Goal: Task Accomplishment & Management: Complete application form

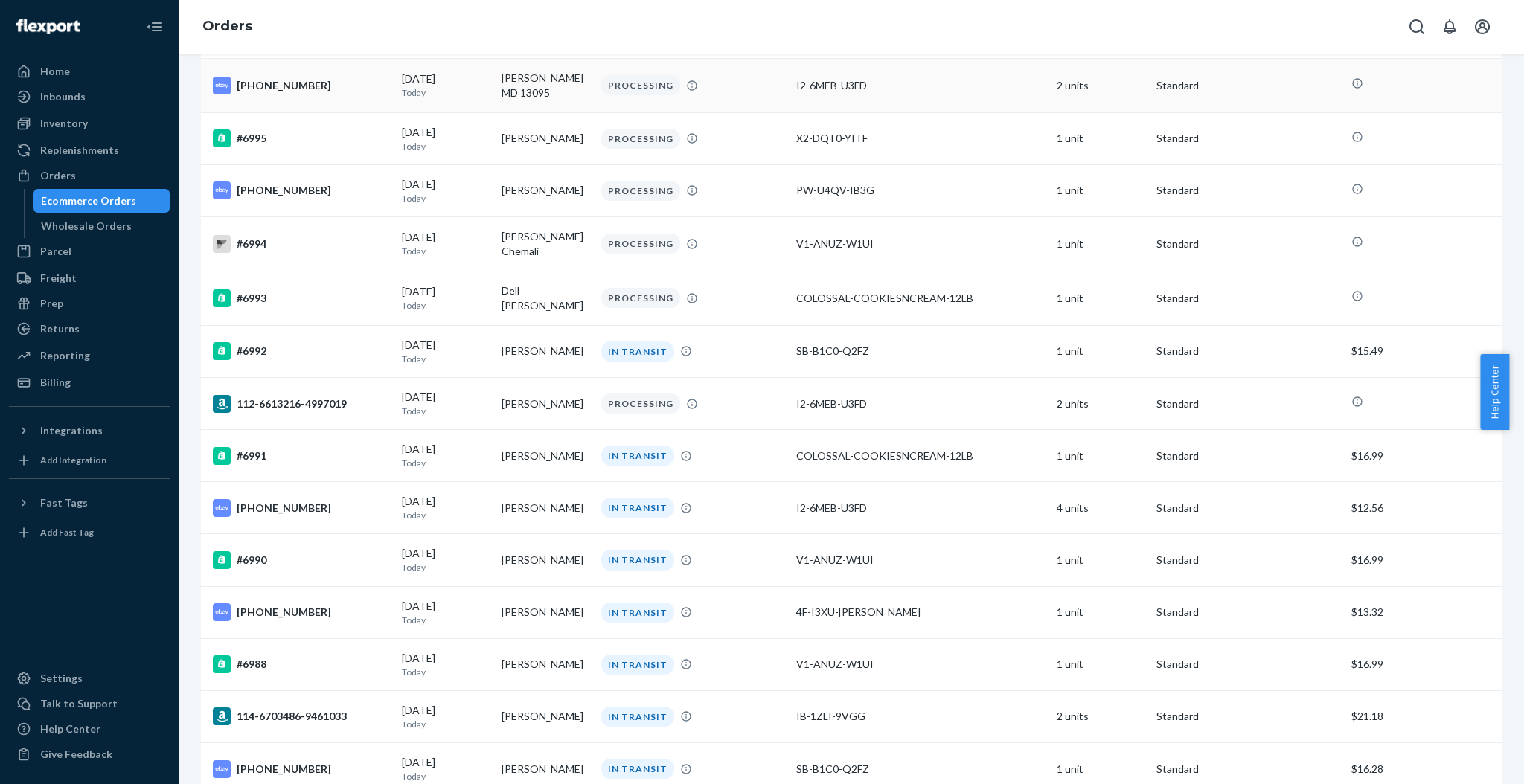
scroll to position [397, 0]
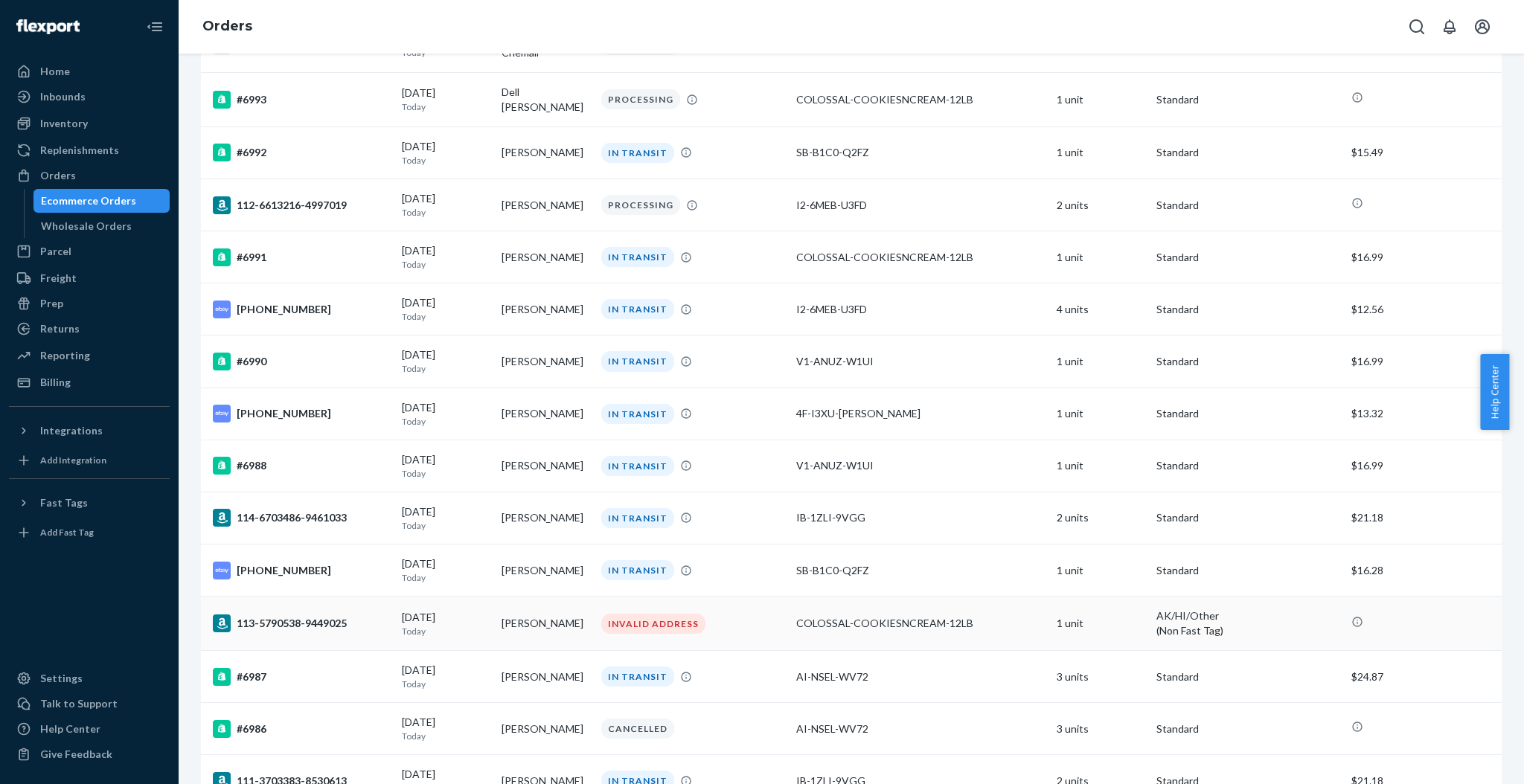
click at [544, 628] on td "[PERSON_NAME]" at bounding box center [545, 623] width 100 height 54
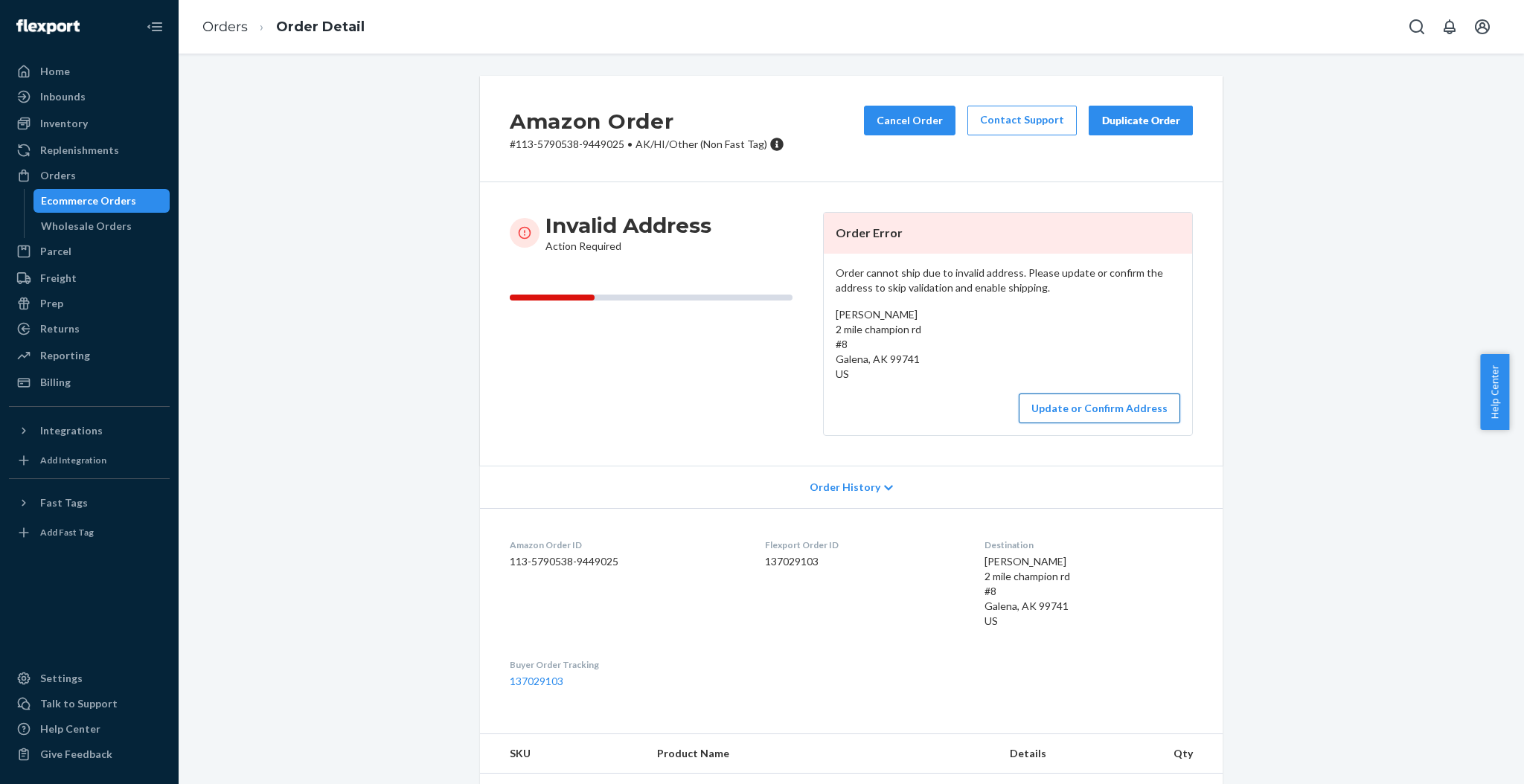
click at [1068, 411] on button "Update or Confirm Address" at bounding box center [1100, 408] width 161 height 30
click at [924, 411] on div "Update or Confirm Address" at bounding box center [1008, 408] width 344 height 30
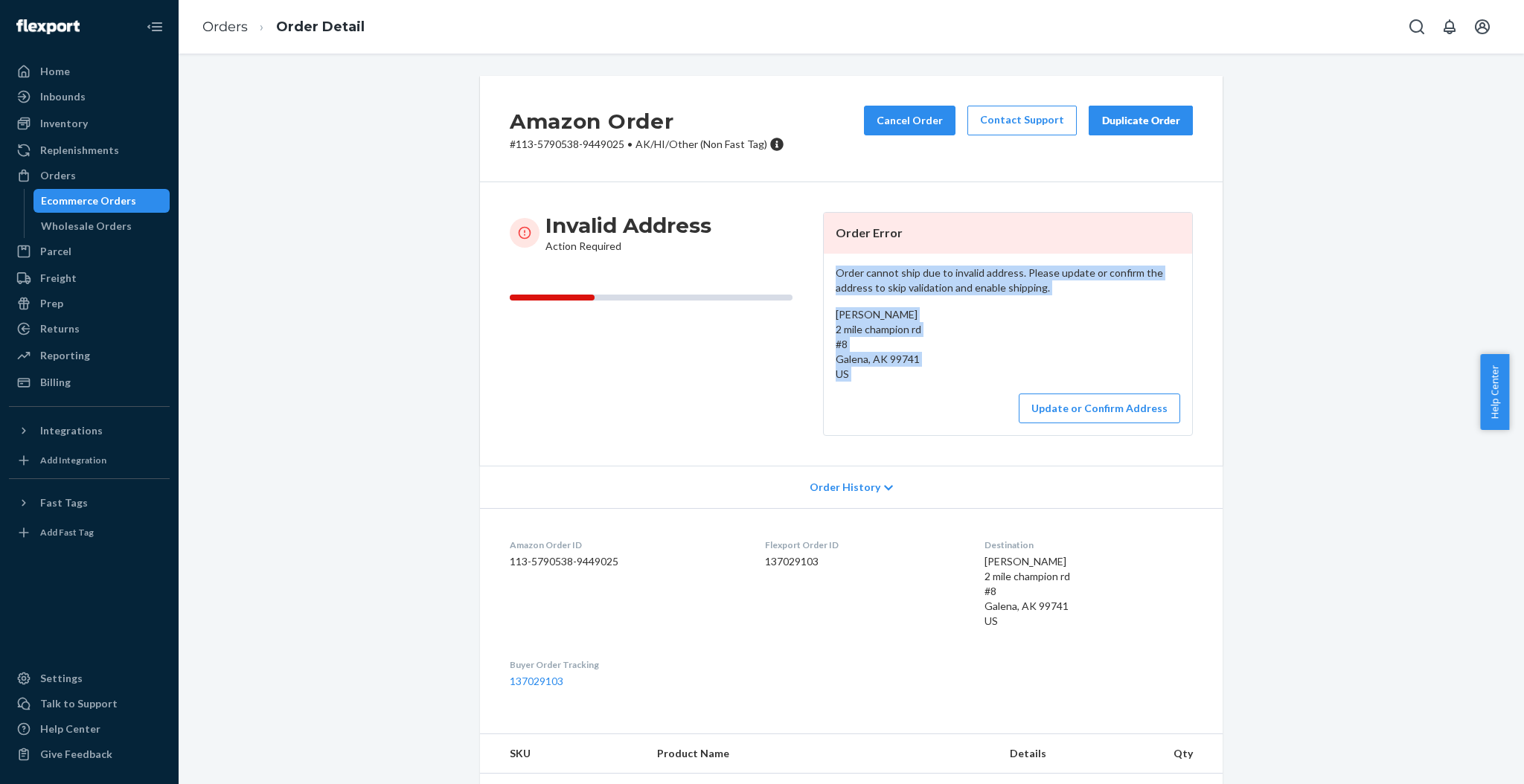
drag, startPoint x: 827, startPoint y: 269, endPoint x: 919, endPoint y: 389, distance: 151.2
click at [919, 389] on div "Order cannot ship due to invalid address. Please update or confirm the address …" at bounding box center [1008, 344] width 369 height 181
copy div "Order cannot ship due to invalid address. Please update or confirm the address …"
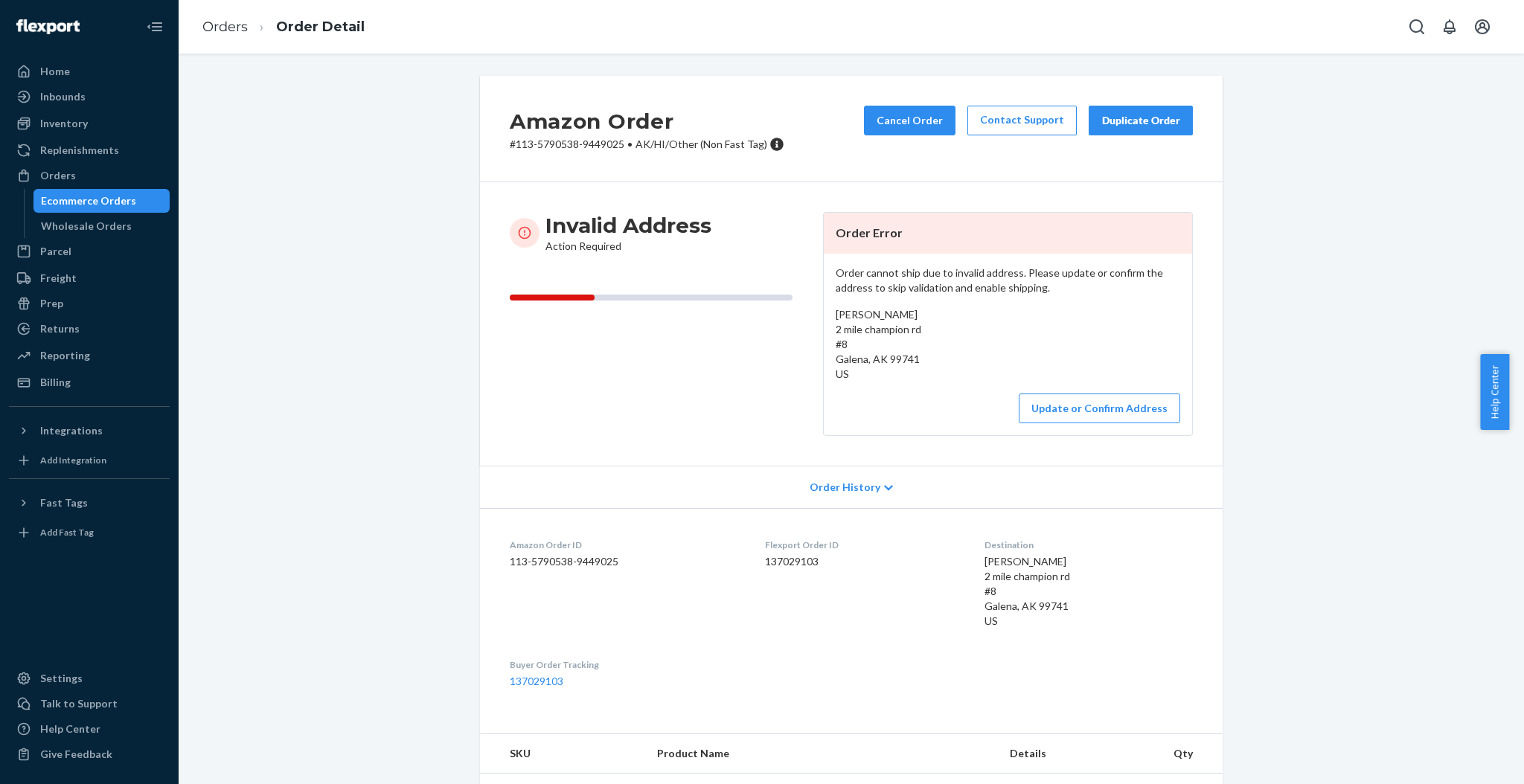
click at [231, 18] on li "Orders" at bounding box center [225, 27] width 45 height 19
click at [228, 22] on link "Orders" at bounding box center [225, 27] width 45 height 16
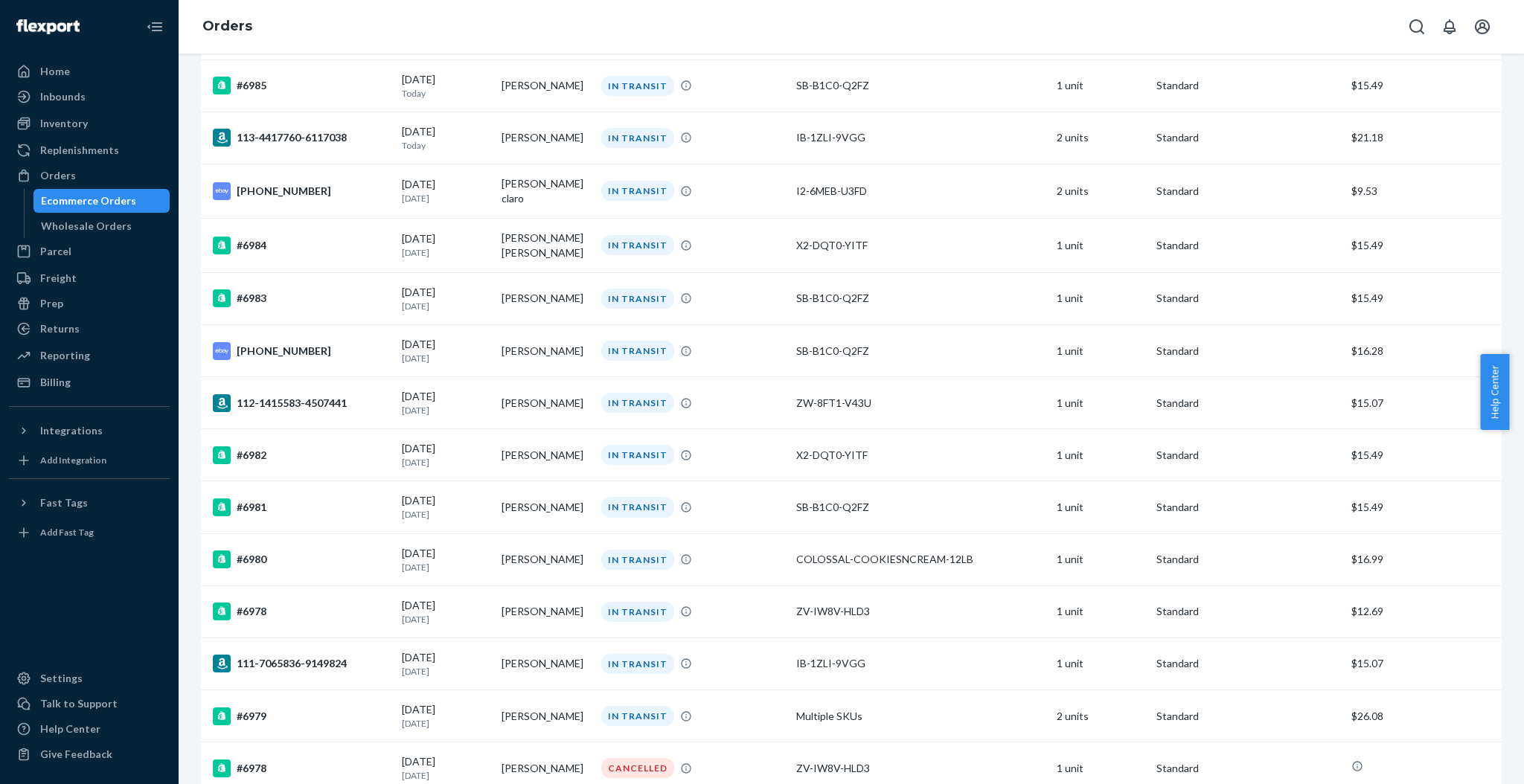
scroll to position [1191, 0]
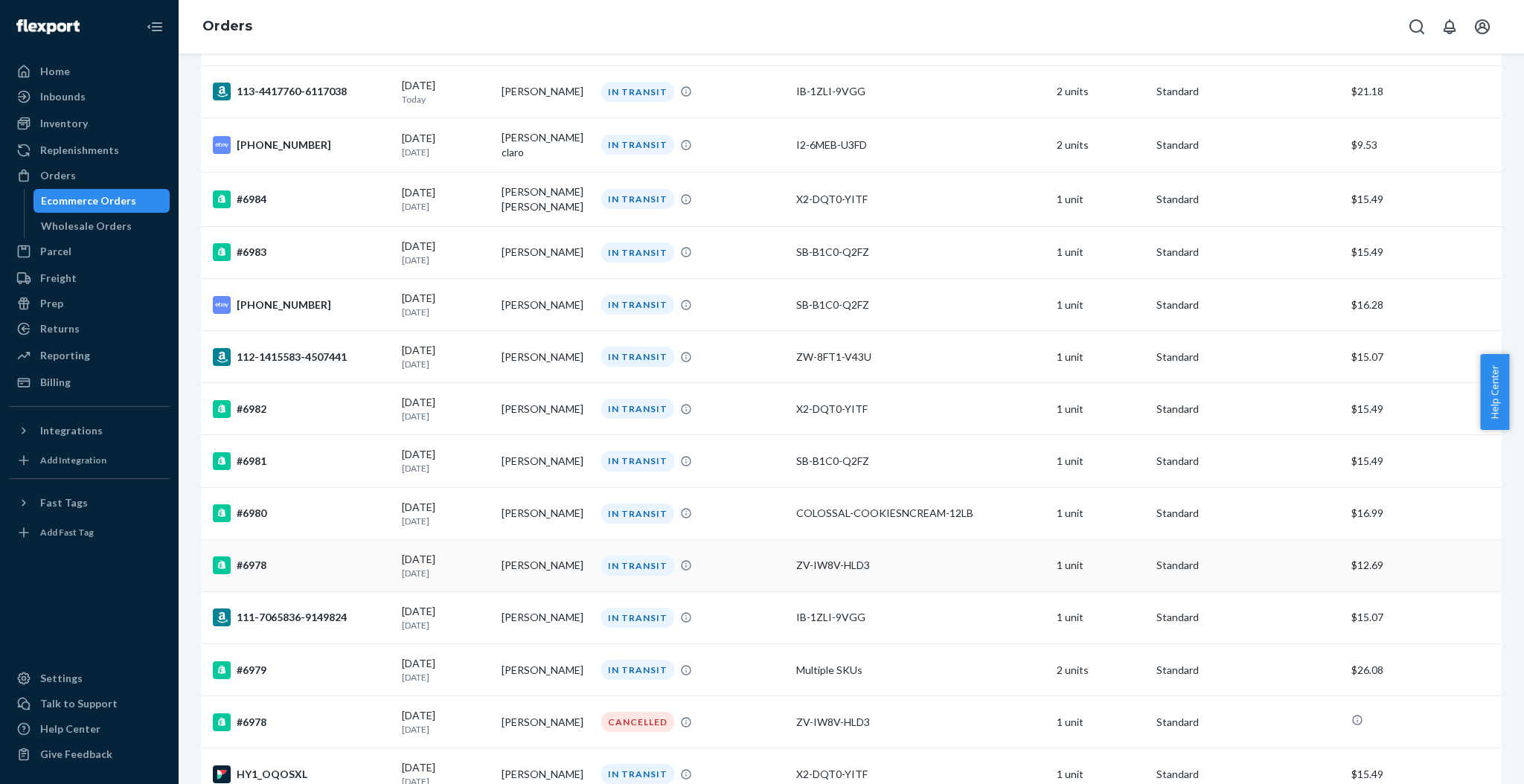
click at [553, 569] on td "[PERSON_NAME]" at bounding box center [545, 565] width 100 height 52
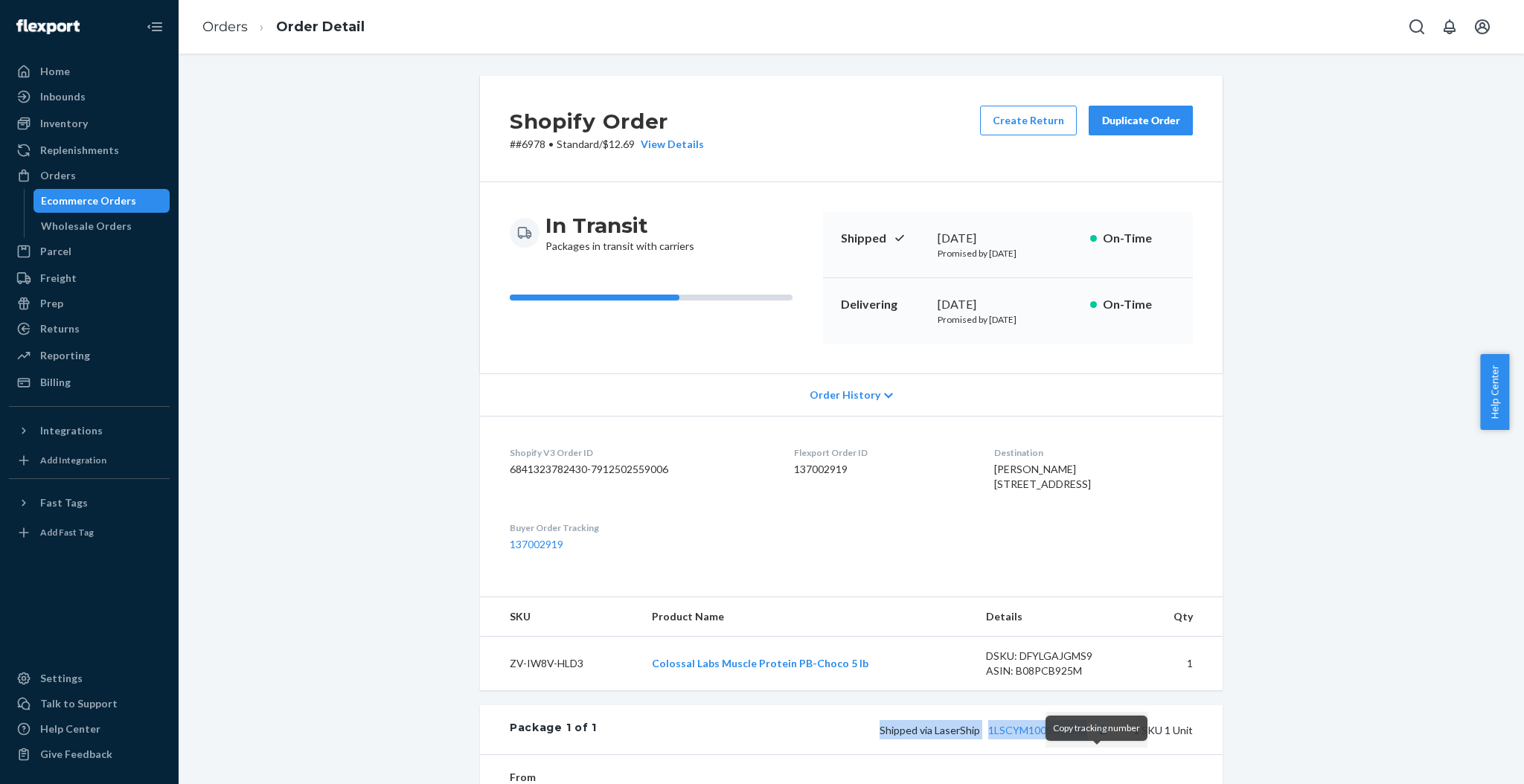
drag, startPoint x: 872, startPoint y: 762, endPoint x: 1096, endPoint y: 762, distance: 224.0
click at [1100, 740] on div "Shipped via LaserShip 1LSCYM1005GC66V 1 SKU 1 Unit" at bounding box center [895, 730] width 596 height 19
copy span "Shipped via LaserShip 1LSCYM1005GC66V"
click at [1014, 736] on link "1LSCYM1005GC66V" at bounding box center [1038, 731] width 99 height 13
click at [227, 25] on link "Orders" at bounding box center [225, 27] width 45 height 16
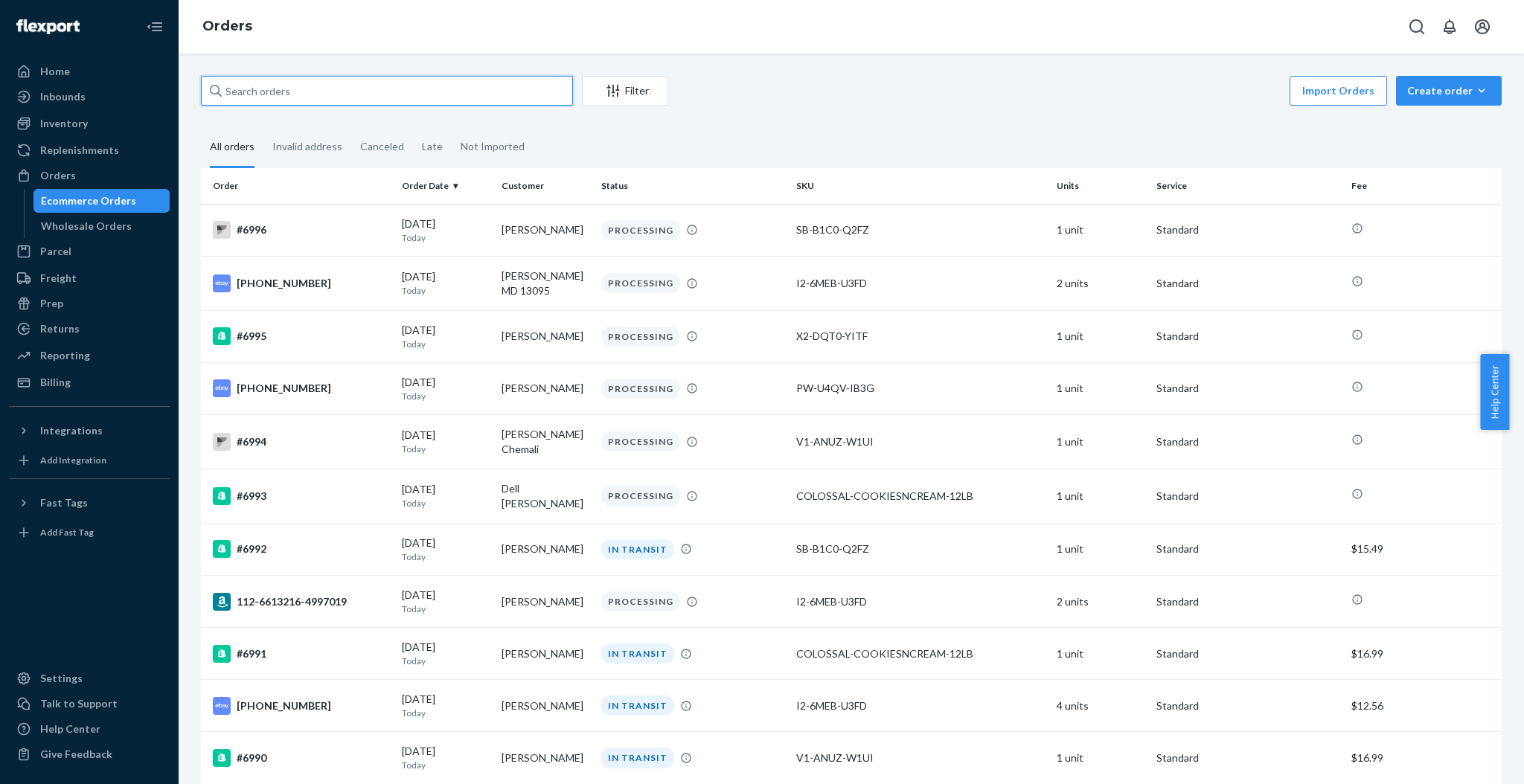
click at [275, 100] on input "text" at bounding box center [386, 90] width 372 height 30
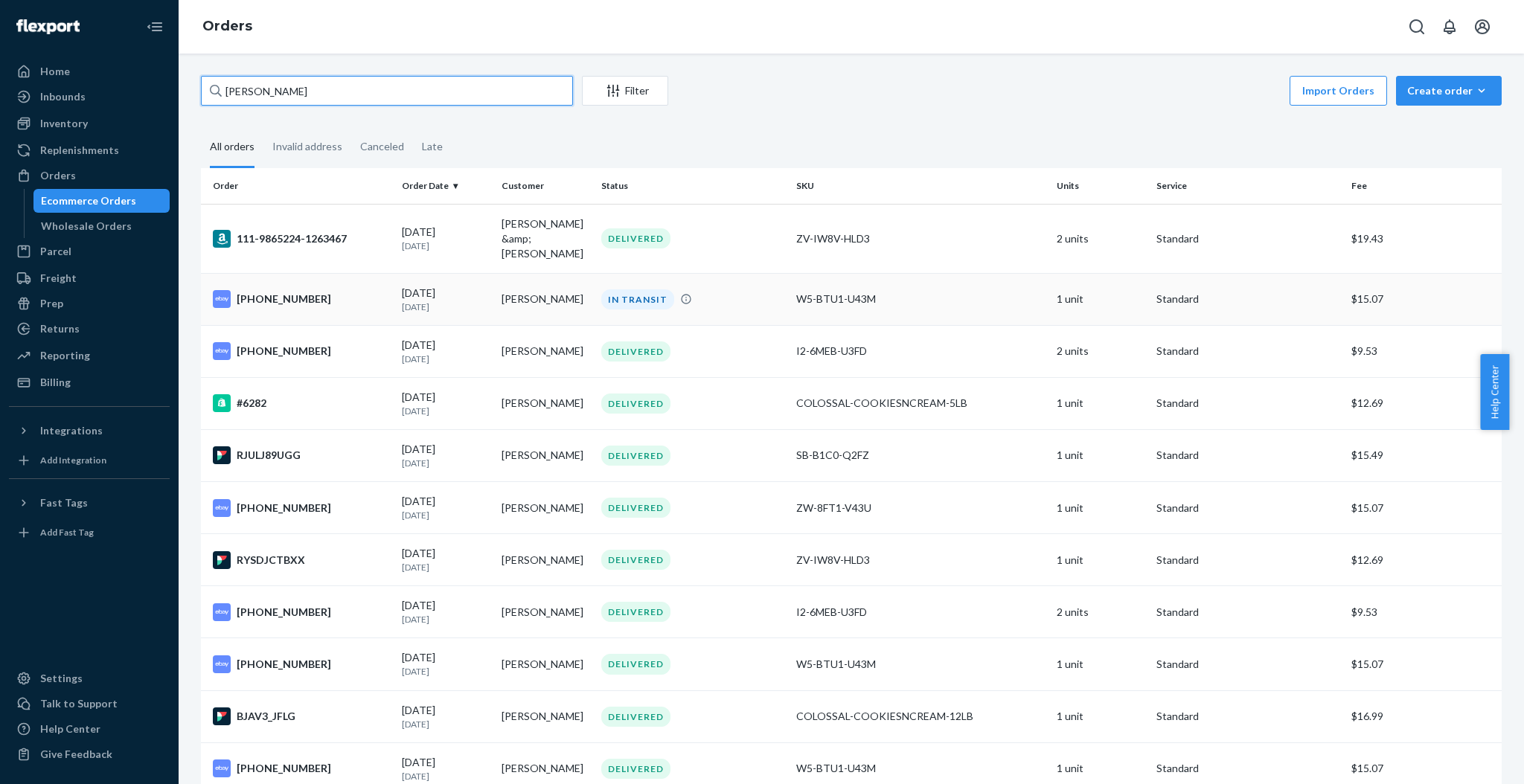
type input "[PERSON_NAME]"
click at [527, 275] on td "[PERSON_NAME]" at bounding box center [545, 299] width 100 height 52
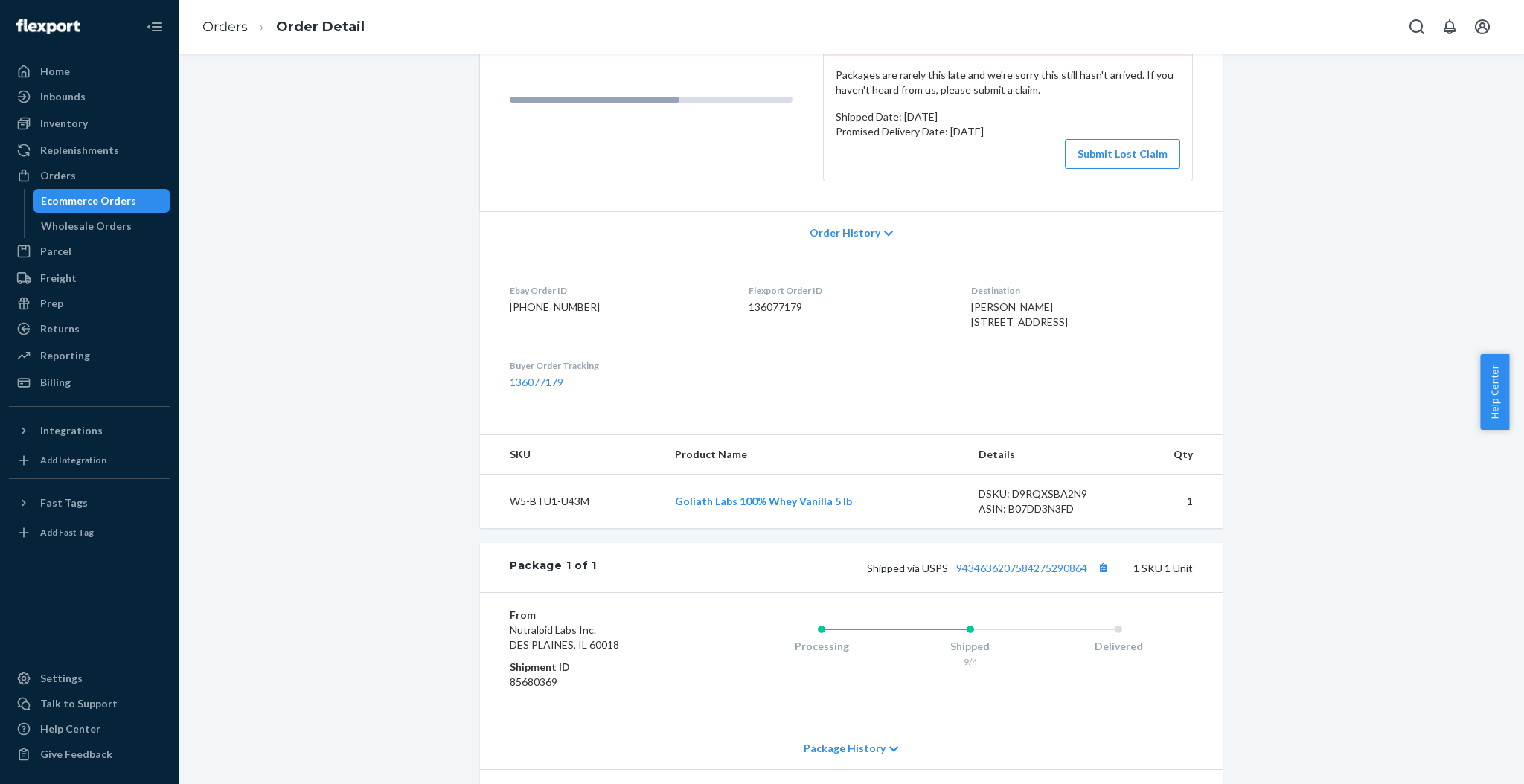
scroll to position [322, 0]
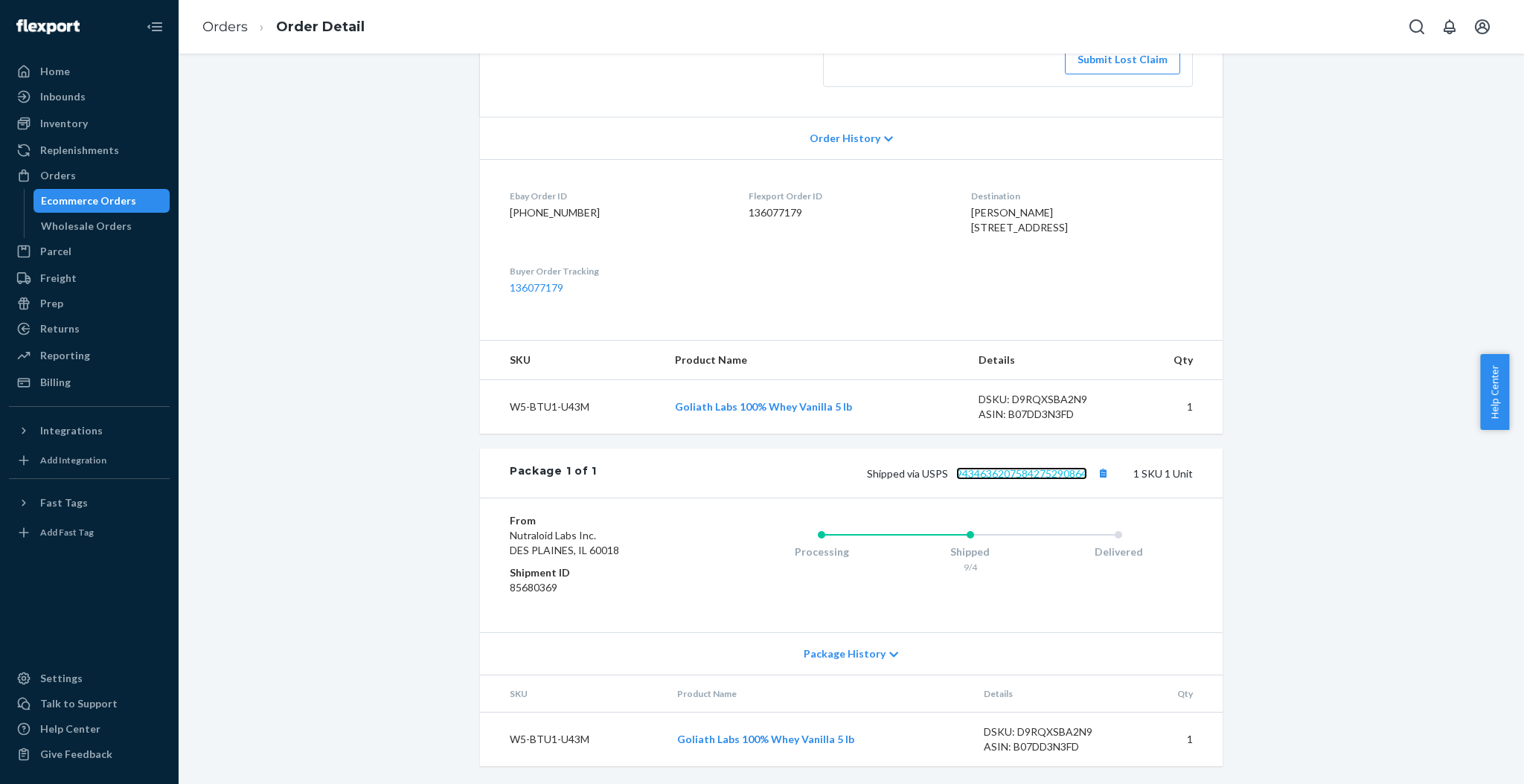
click at [1078, 474] on link "9434636207584275290864" at bounding box center [1021, 473] width 131 height 13
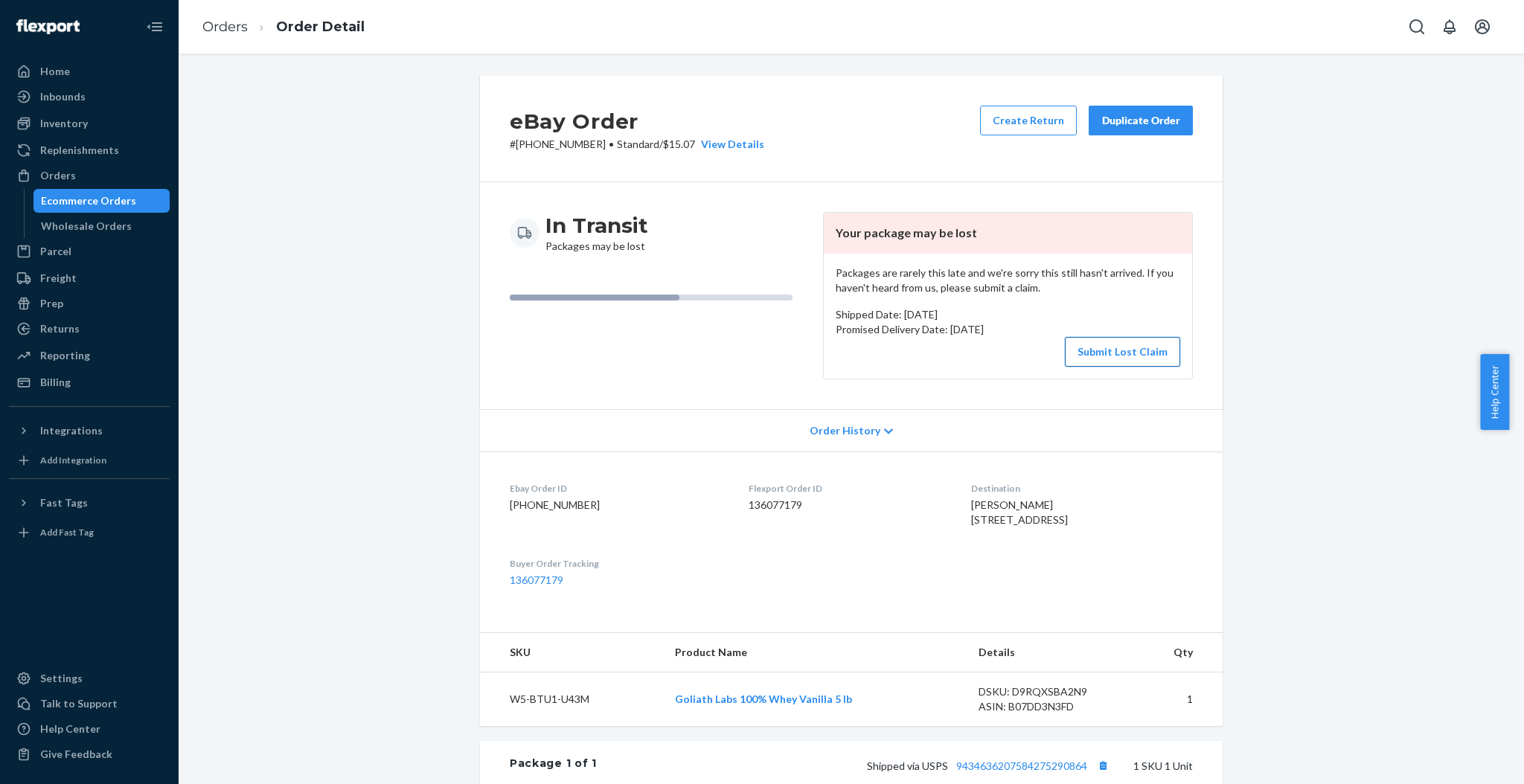
click at [1086, 347] on button "Submit Lost Claim" at bounding box center [1122, 352] width 115 height 30
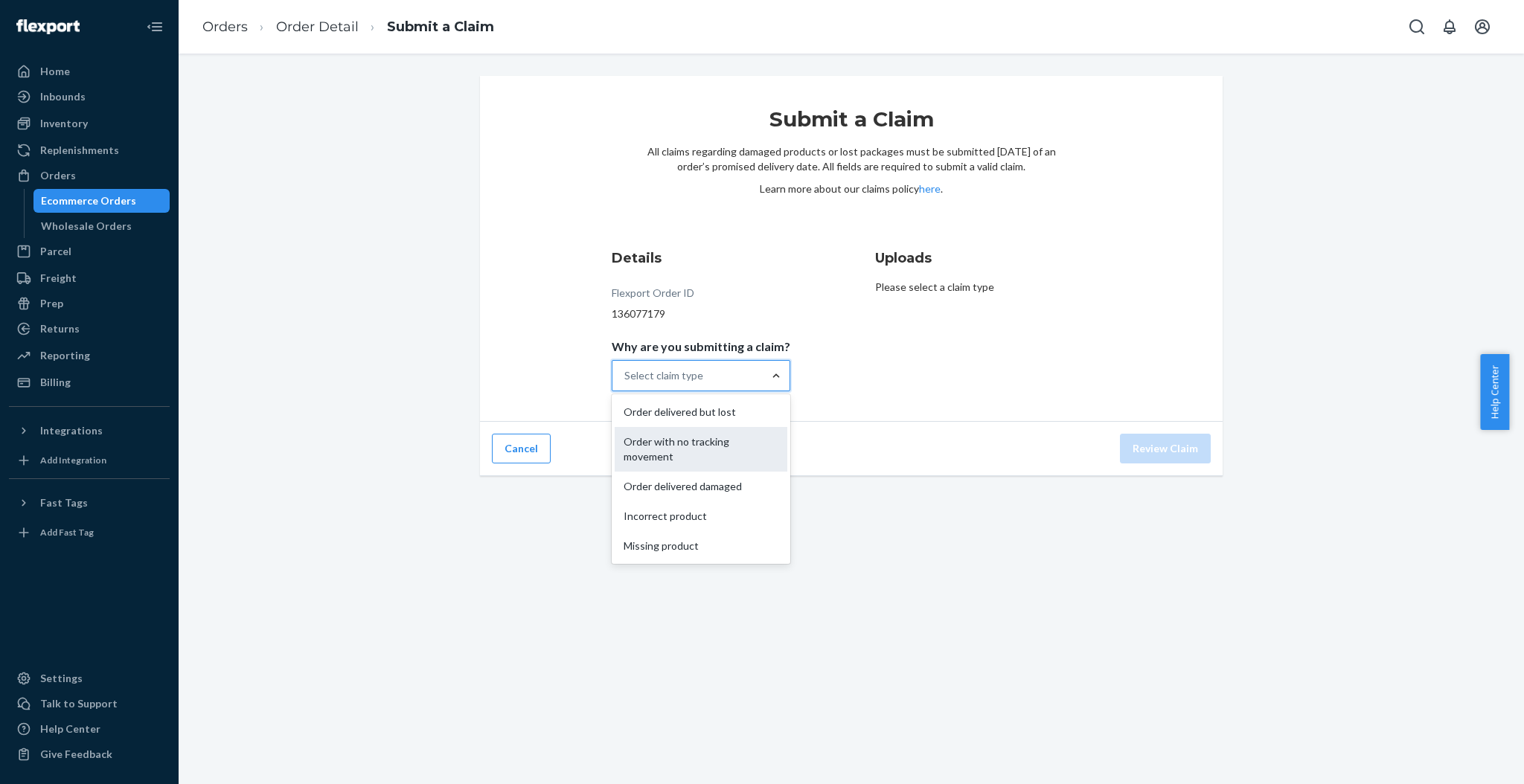
click at [726, 440] on div "Order with no tracking movement" at bounding box center [701, 449] width 173 height 44
click at [626, 383] on input "Why are you submitting a claim? option Order with no tracking movement focused,…" at bounding box center [625, 376] width 2 height 15
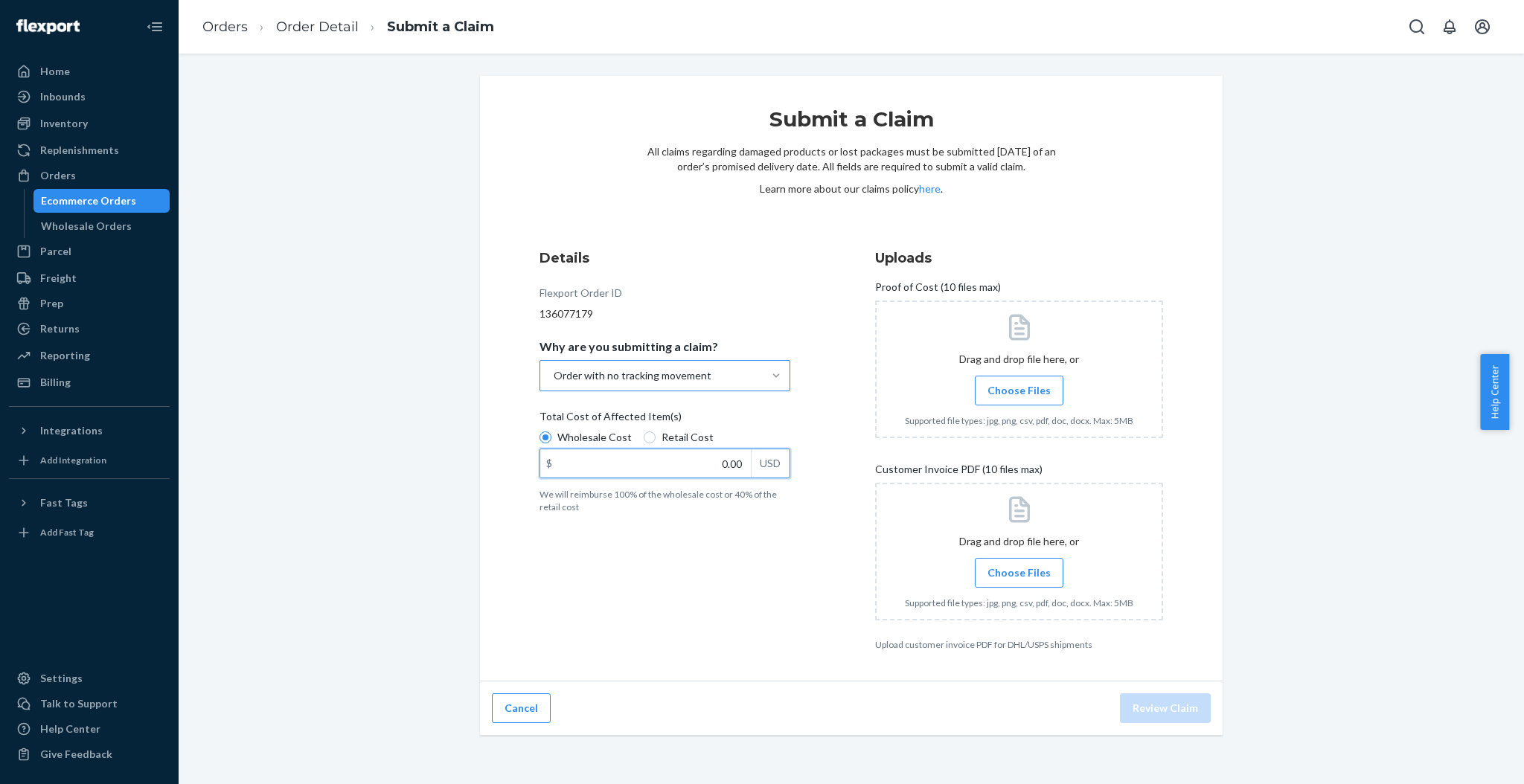
drag, startPoint x: 695, startPoint y: 466, endPoint x: 791, endPoint y: 459, distance: 96.3
click at [791, 459] on div "Details Flexport Order ID 136077179 Why are you submitting a claim? Order with …" at bounding box center [683, 449] width 288 height 420
type input "59.99"
click at [1014, 389] on span "Choose Files" at bounding box center [1019, 390] width 63 height 15
click at [1019, 389] on input "Choose Files" at bounding box center [1019, 390] width 1 height 16
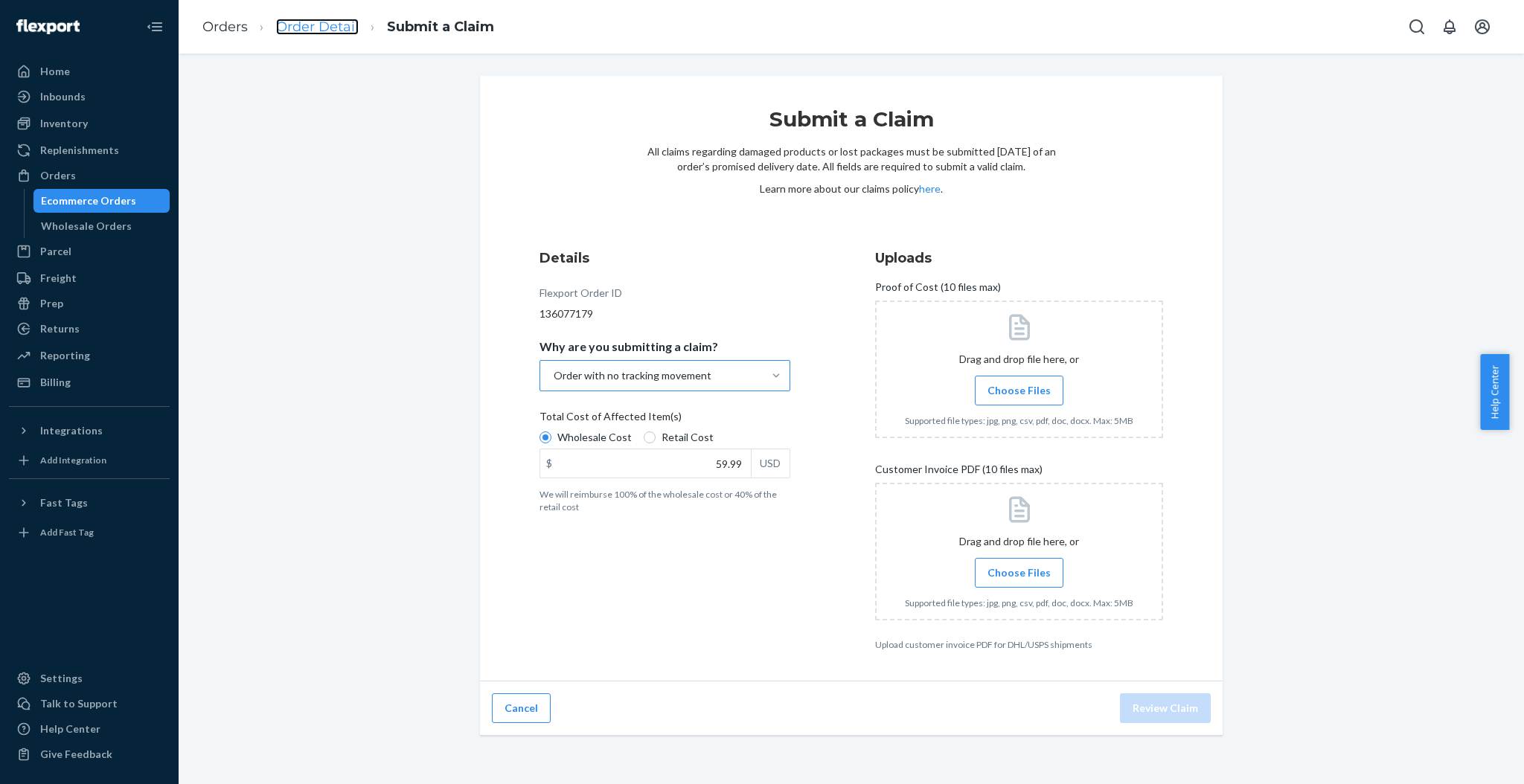
click at [332, 34] on link "Order Detail" at bounding box center [317, 27] width 82 height 16
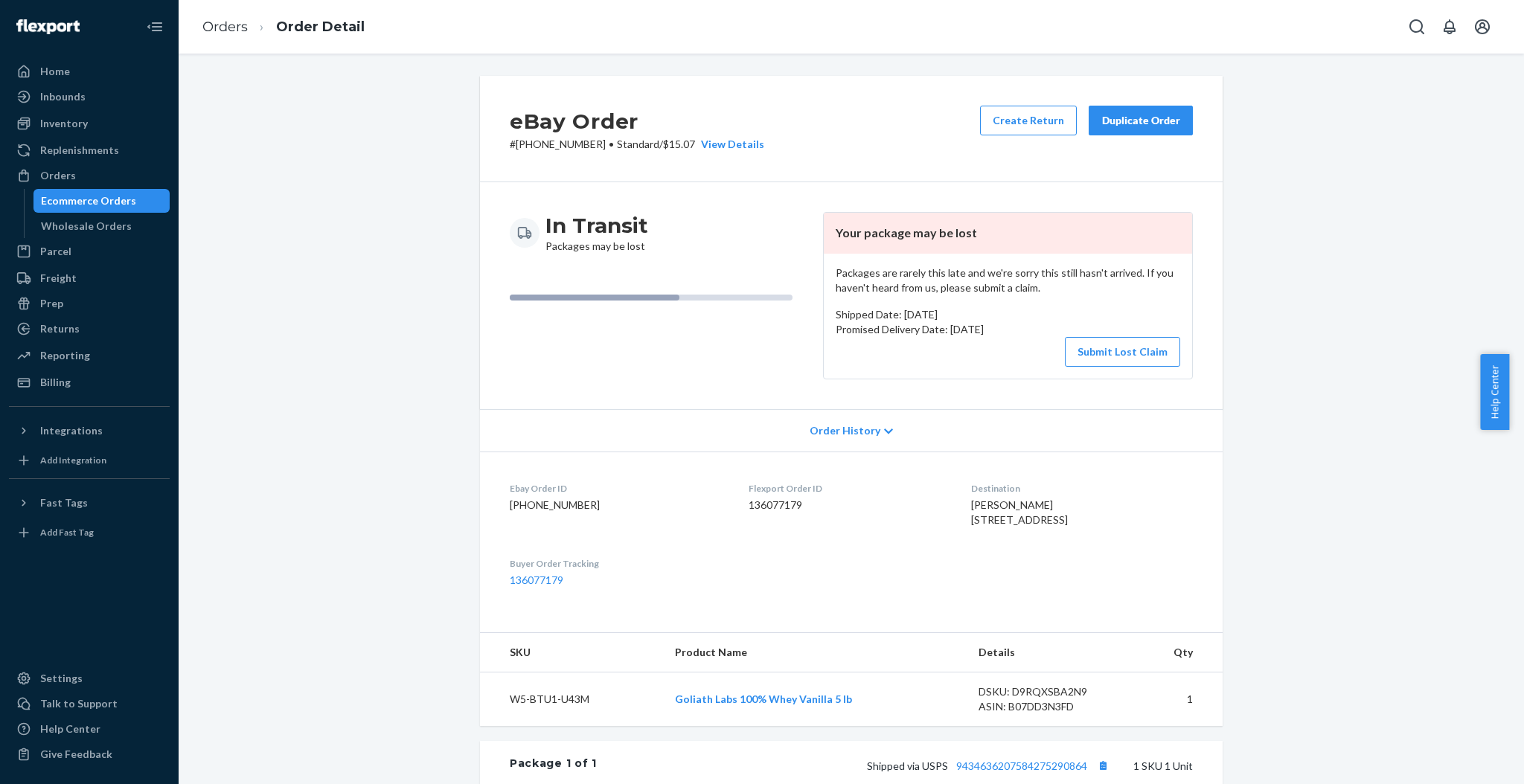
click at [1124, 368] on div "Packages are rarely this late and we're sorry this still hasn't arrived. If you…" at bounding box center [1008, 316] width 369 height 125
click at [1123, 361] on button "Submit Lost Claim" at bounding box center [1122, 352] width 115 height 30
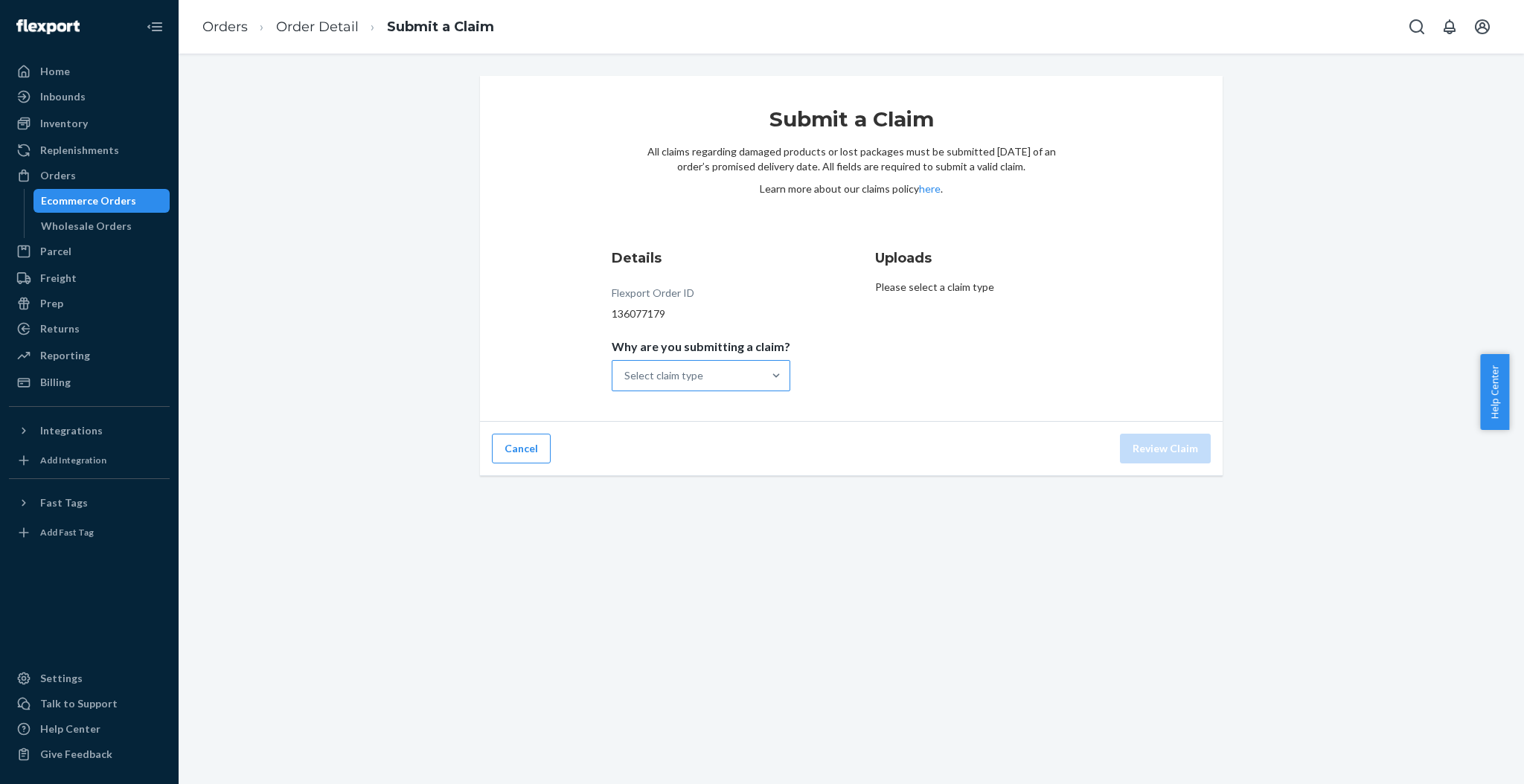
click at [697, 374] on div "Select claim type" at bounding box center [664, 376] width 79 height 15
click at [626, 374] on input "Why are you submitting a claim? Select claim type" at bounding box center [625, 376] width 2 height 15
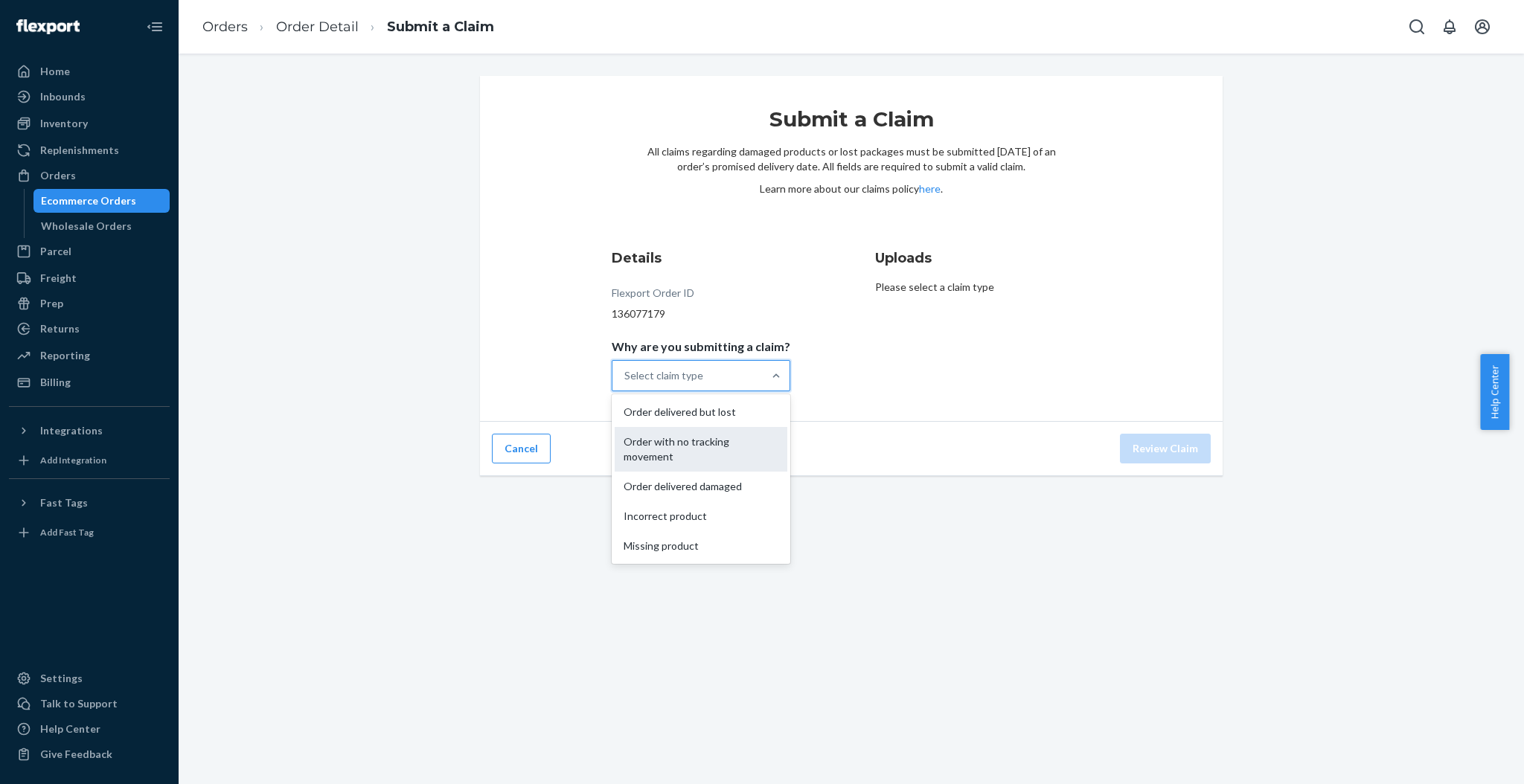
click at [691, 444] on div "Order with no tracking movement" at bounding box center [701, 449] width 173 height 44
click at [626, 383] on input "Why are you submitting a claim? option Order with no tracking movement focused,…" at bounding box center [625, 376] width 2 height 15
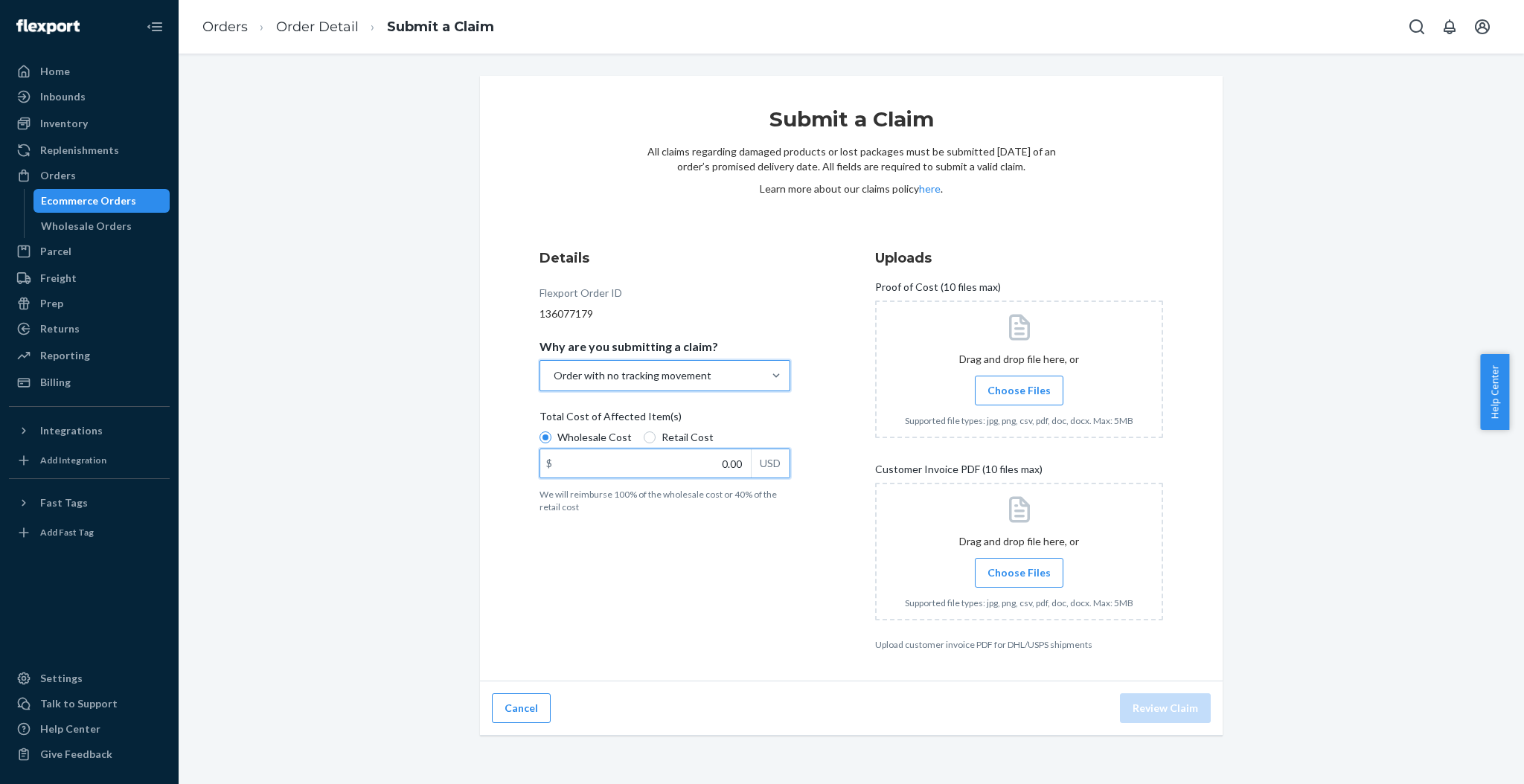
drag, startPoint x: 745, startPoint y: 465, endPoint x: 816, endPoint y: 457, distance: 71.4
click at [810, 457] on div "Details Flexport Order ID 136077179 Why are you submitting a claim? option Orde…" at bounding box center [683, 449] width 288 height 420
type input "59.99"
click at [1014, 392] on span "Choose Files" at bounding box center [1019, 390] width 63 height 15
click at [1019, 392] on input "Choose Files" at bounding box center [1019, 390] width 1 height 16
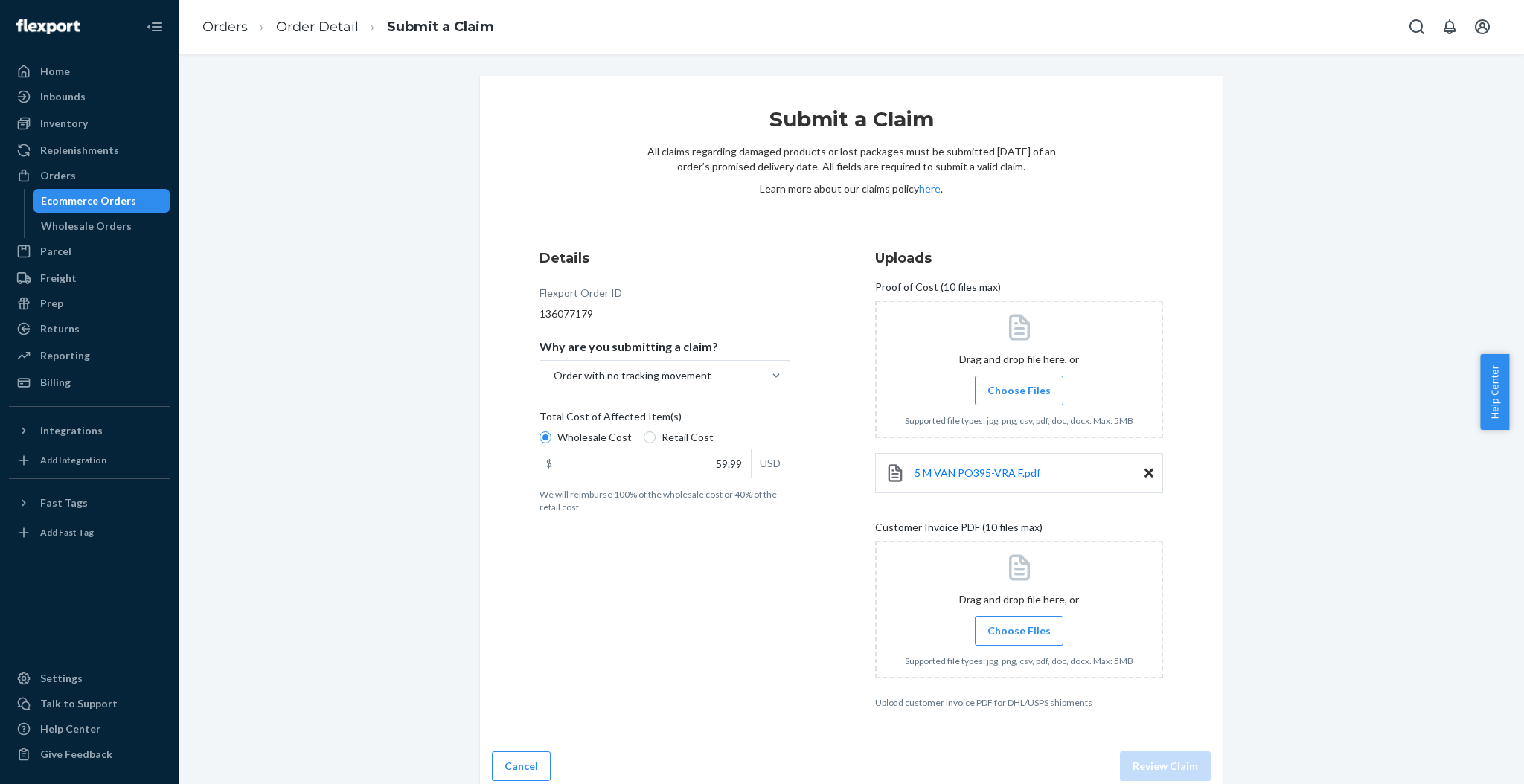
click at [1016, 625] on span "Choose Files" at bounding box center [1019, 631] width 63 height 15
click at [1019, 625] on input "Choose Files" at bounding box center [1019, 631] width 1 height 16
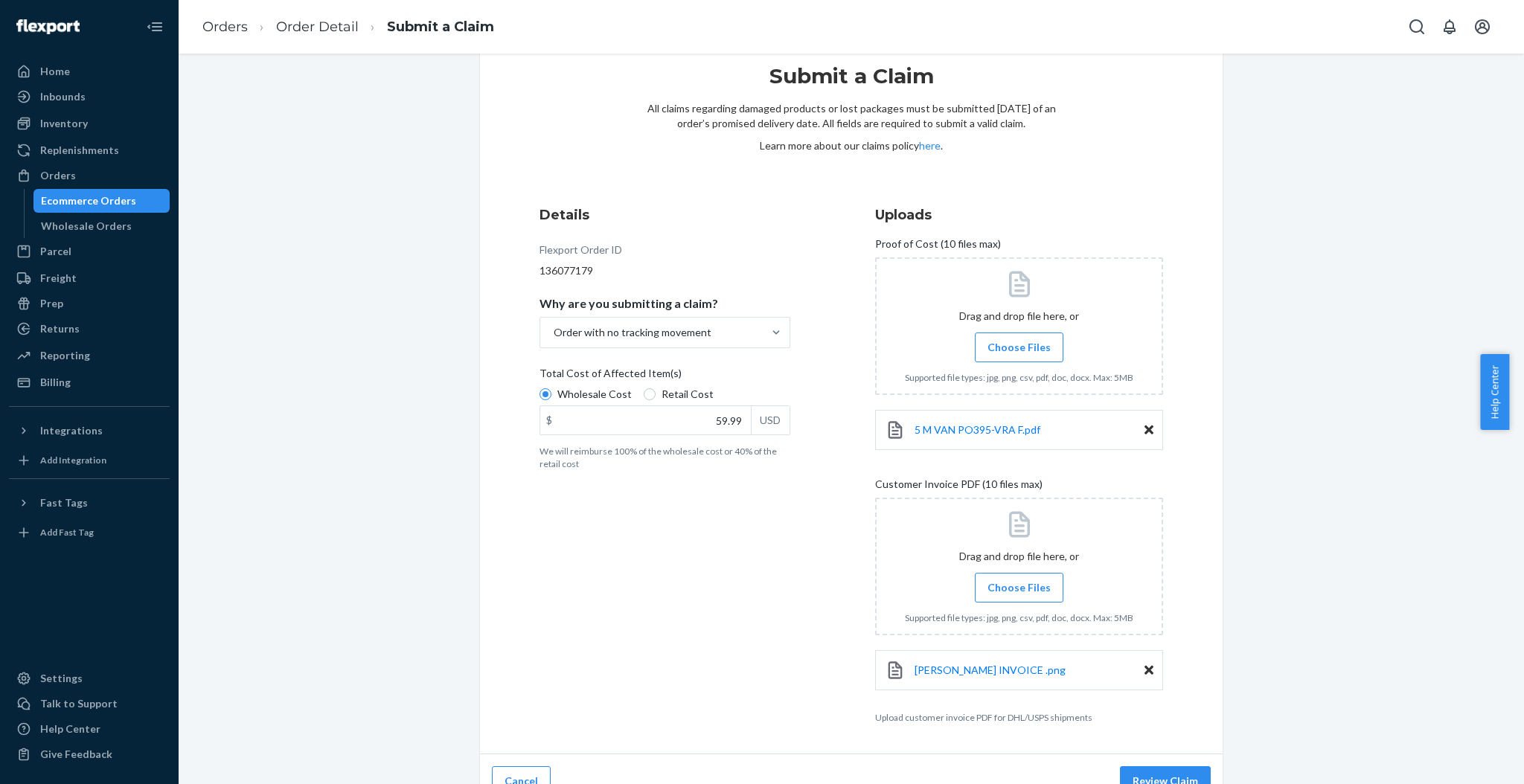
scroll to position [66, 0]
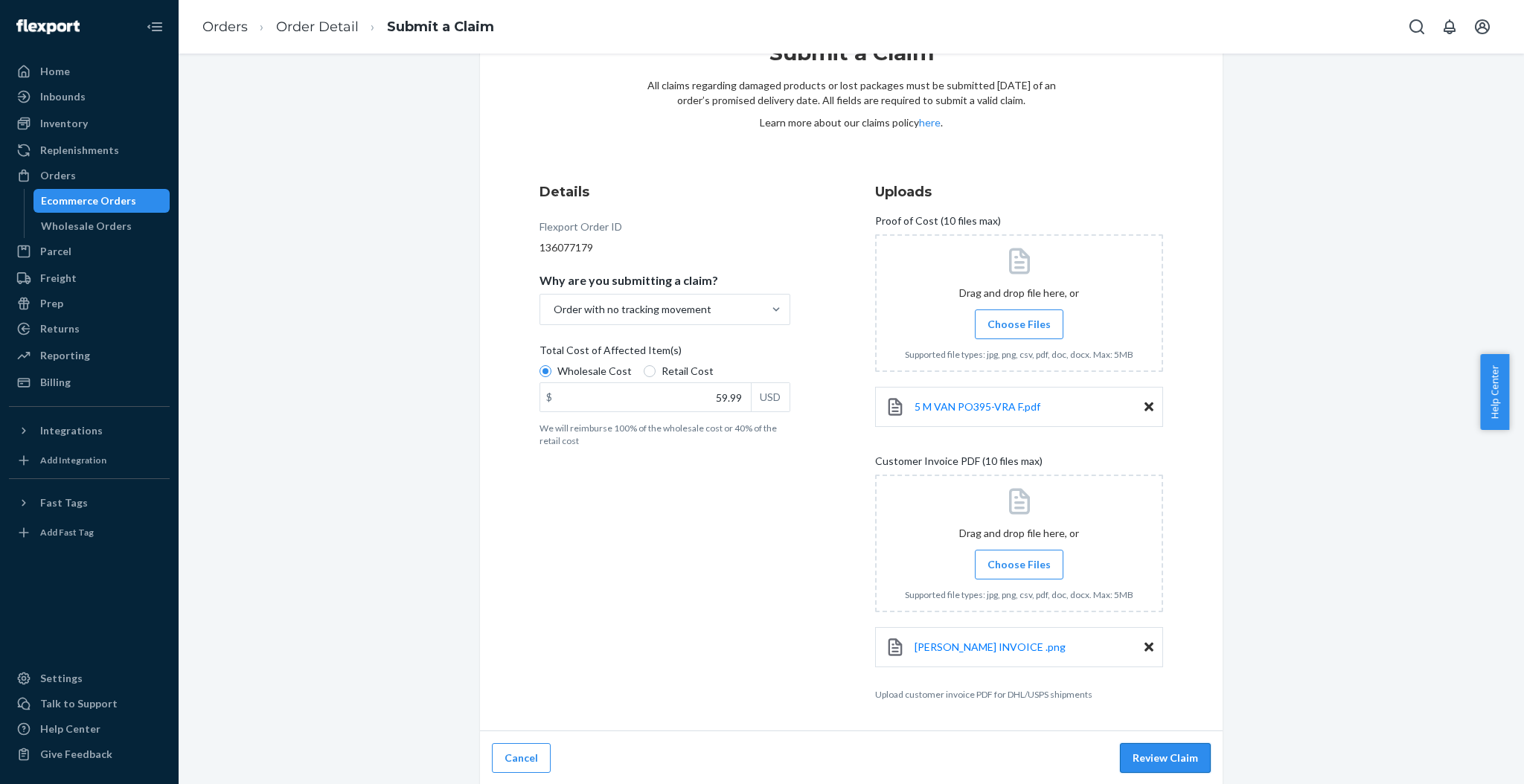
click at [1177, 744] on button "Review Claim" at bounding box center [1165, 758] width 91 height 30
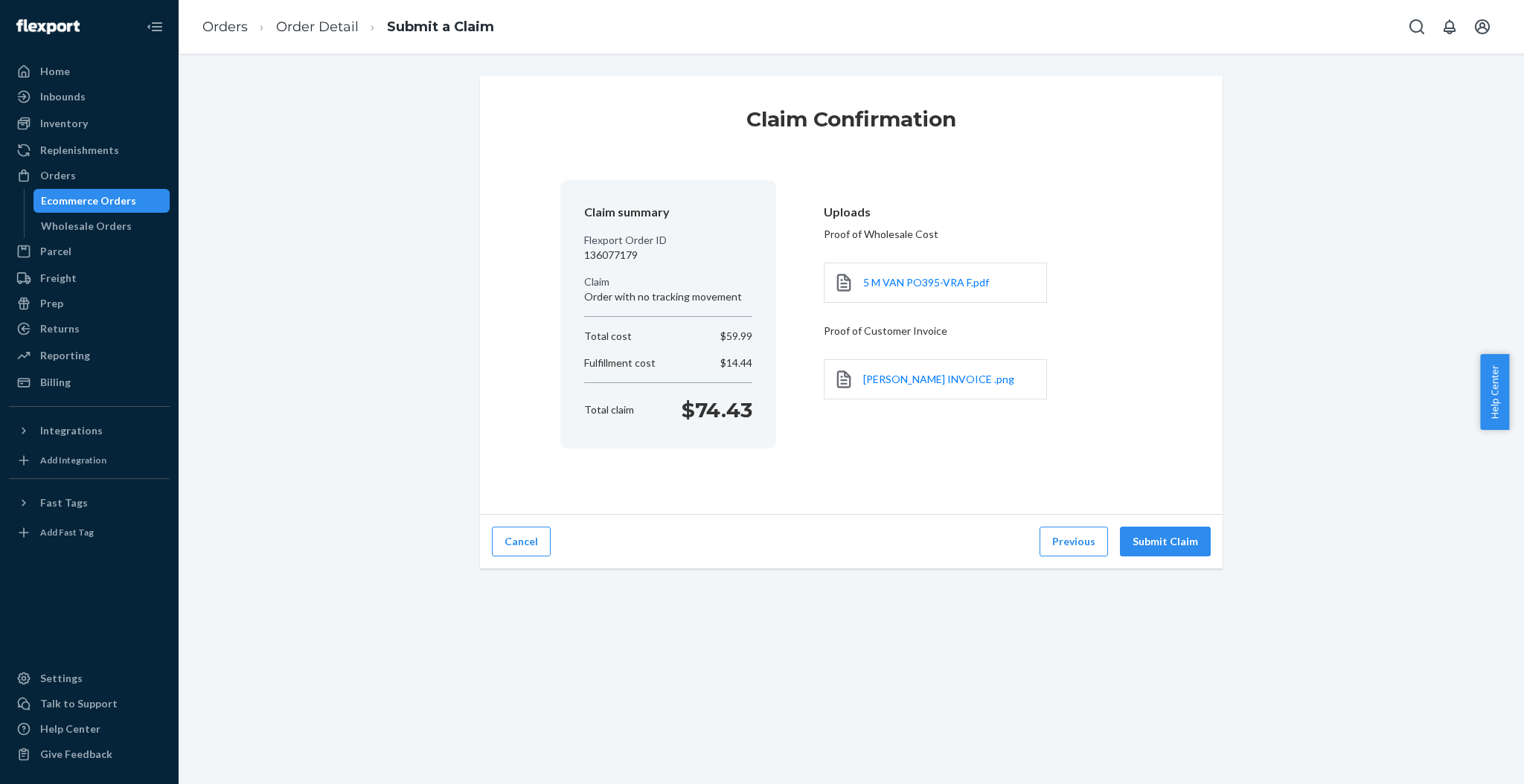
scroll to position [0, 0]
click at [1166, 543] on button "Submit Claim" at bounding box center [1165, 541] width 91 height 30
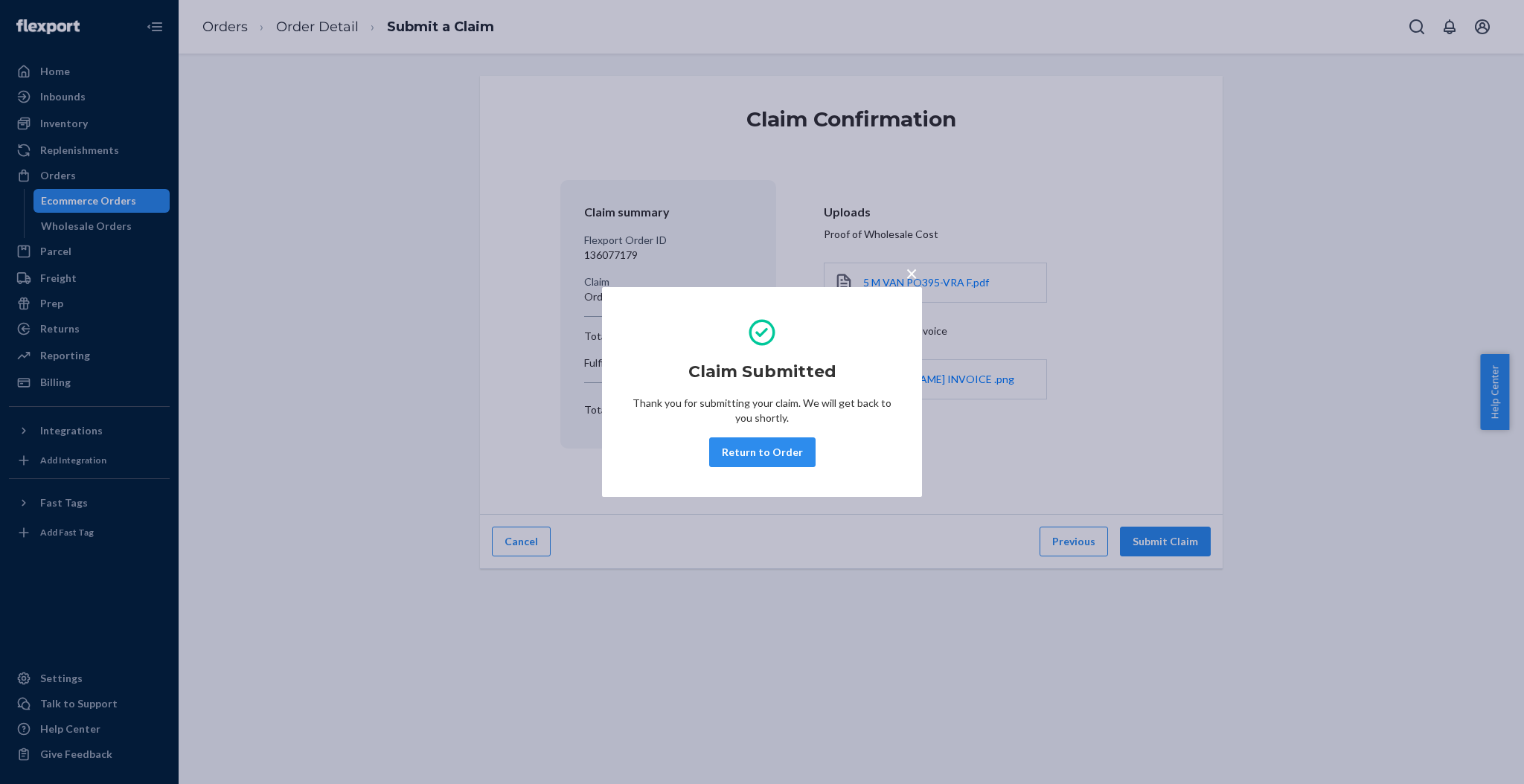
click at [773, 448] on button "Return to Order" at bounding box center [762, 452] width 106 height 30
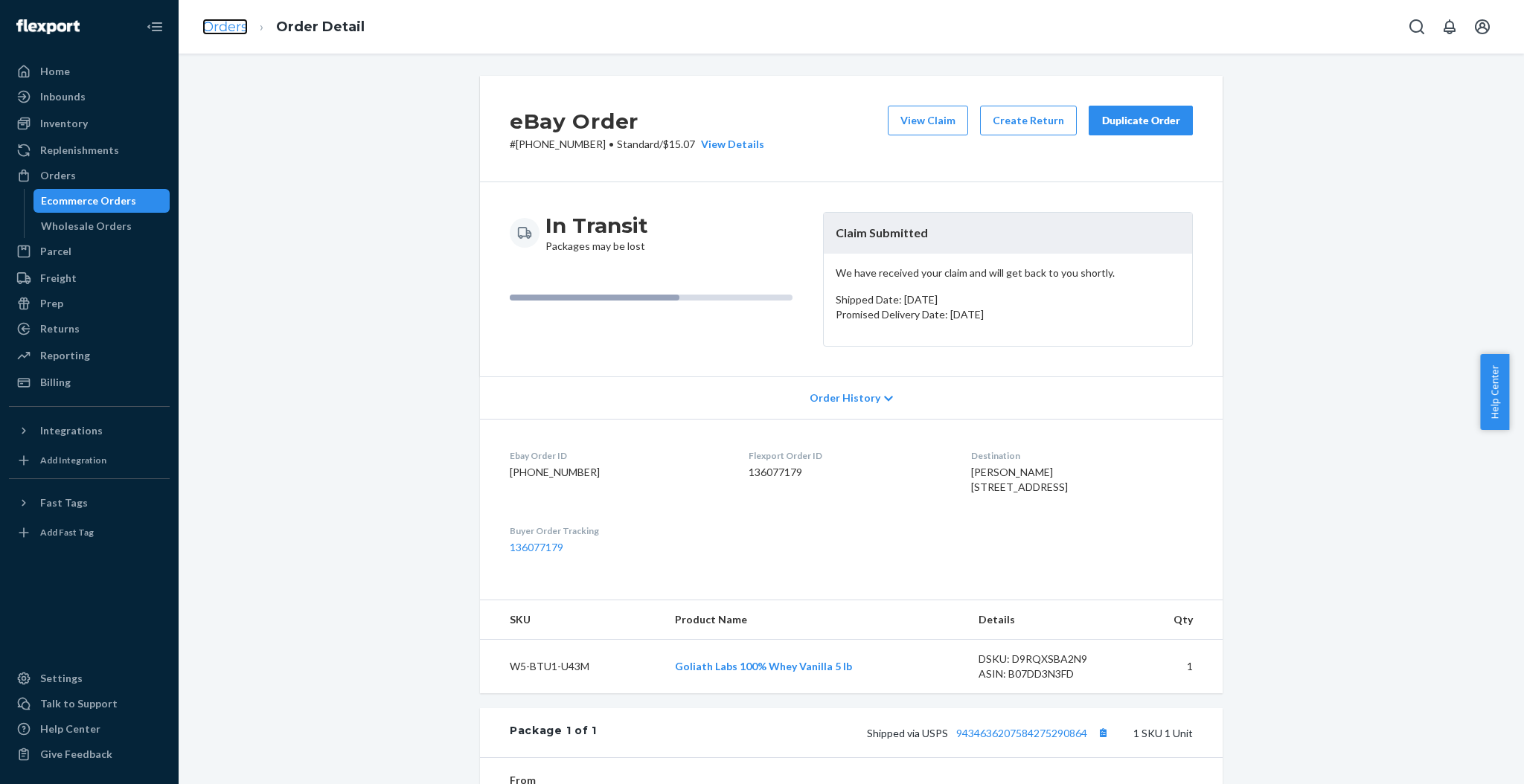
click at [240, 28] on link "Orders" at bounding box center [225, 27] width 45 height 16
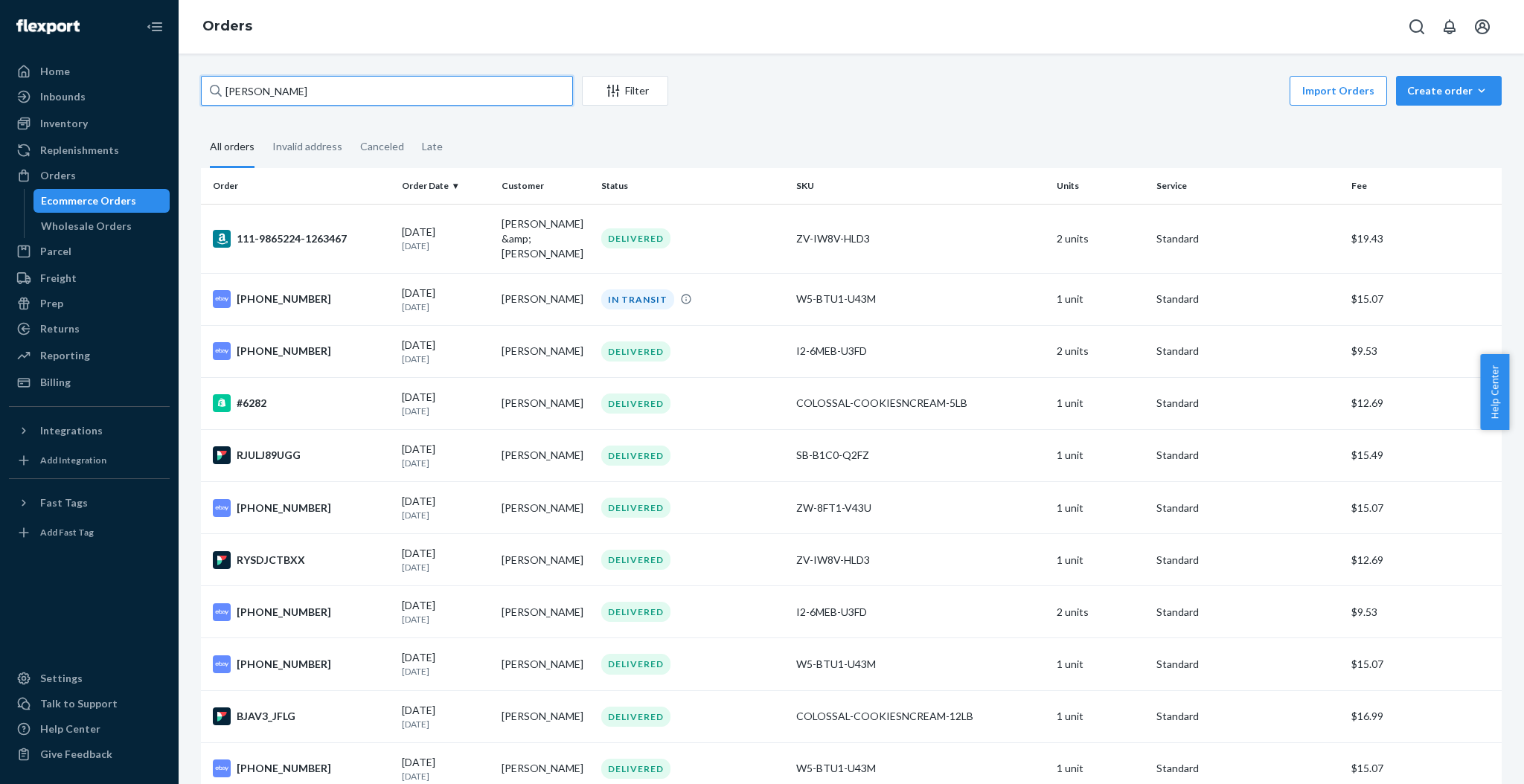
click at [471, 83] on input "[PERSON_NAME]" at bounding box center [386, 90] width 372 height 30
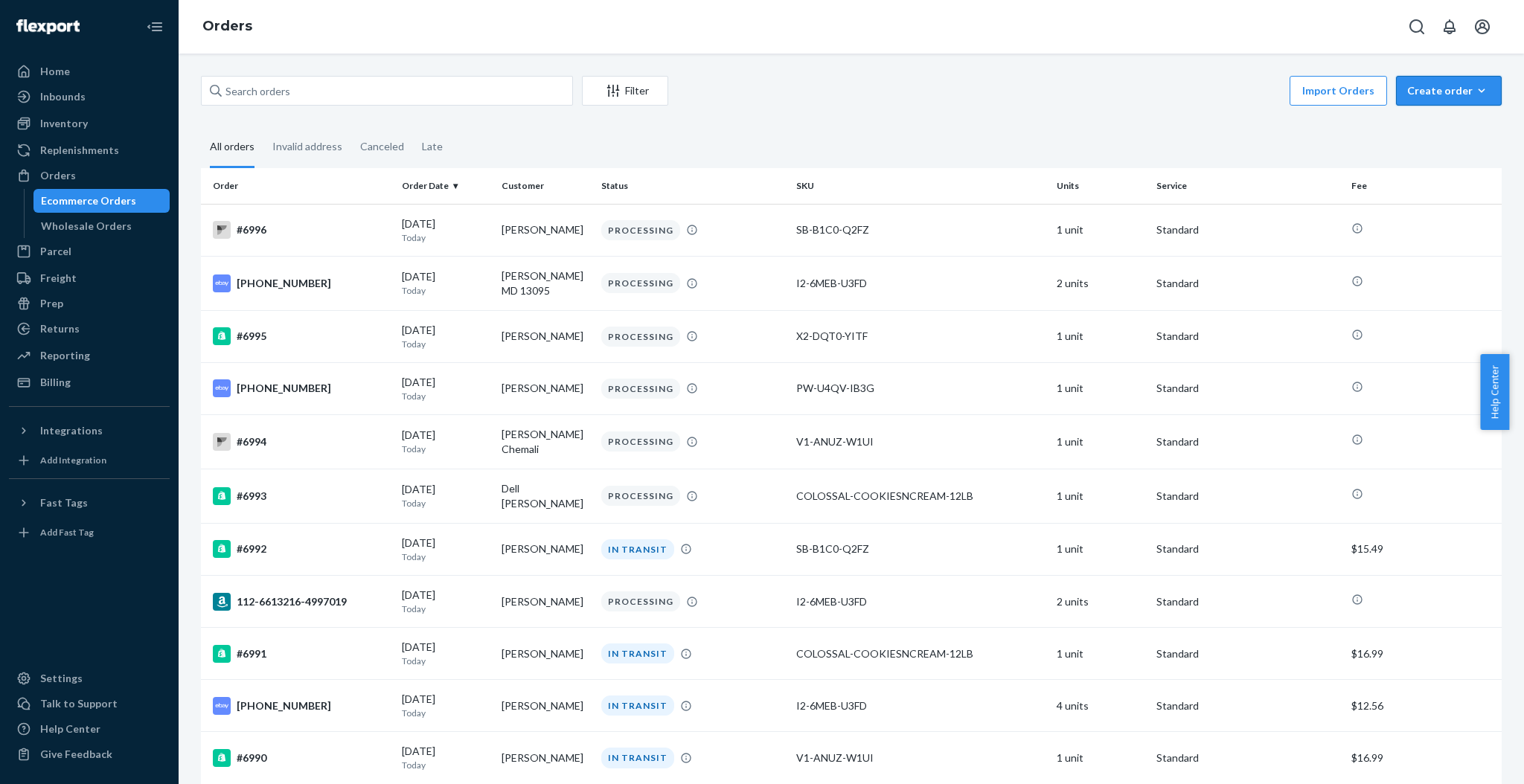
click at [1480, 77] on button "Create order Ecommerce order Removal order" at bounding box center [1449, 90] width 106 height 30
click at [1461, 138] on button "Ecommerce order" at bounding box center [1471, 127] width 143 height 32
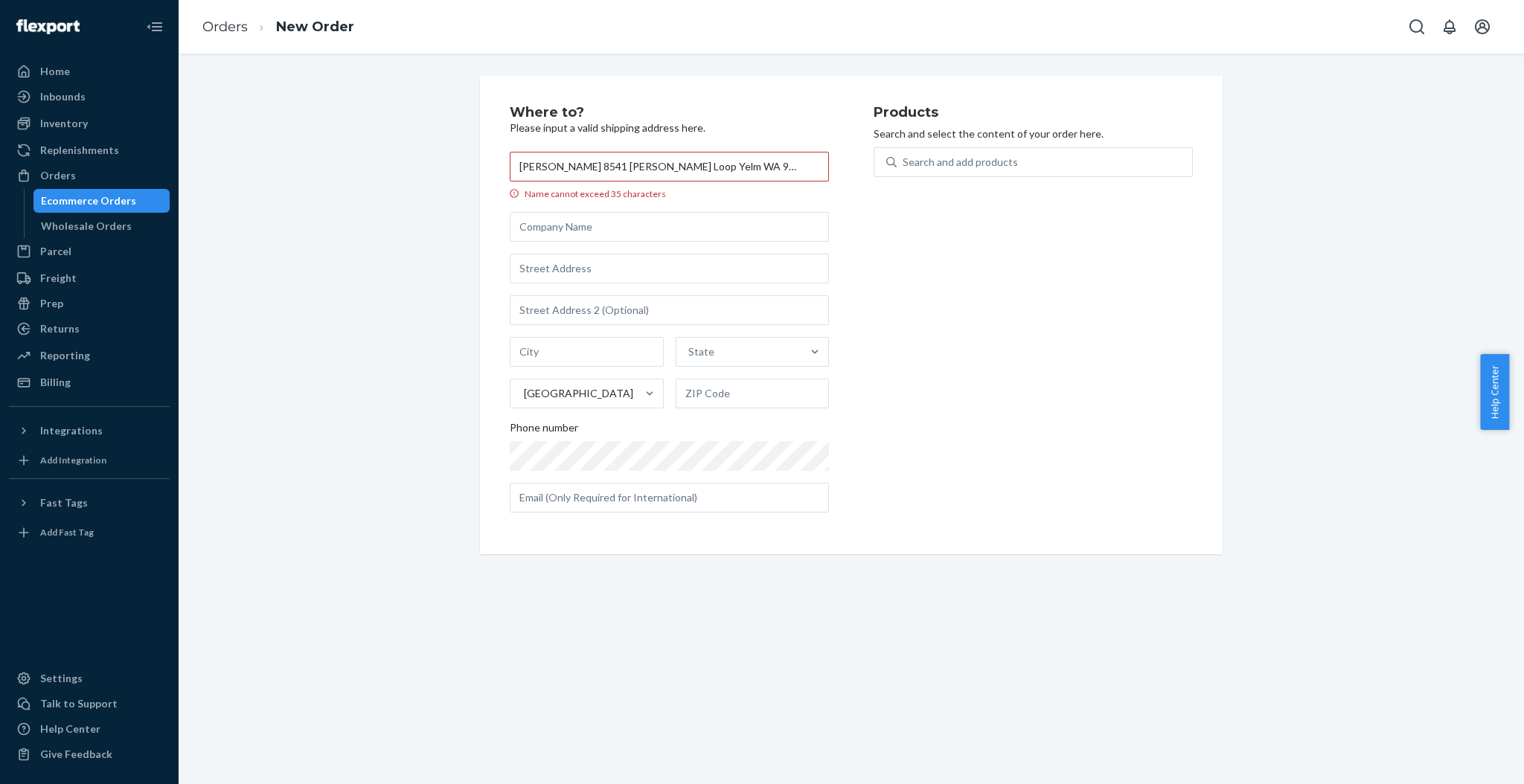
drag, startPoint x: 779, startPoint y: 161, endPoint x: 591, endPoint y: 183, distance: 189.3
click at [591, 183] on label "[PERSON_NAME] 8541 [PERSON_NAME] Loop Yelm WA 98597 Name cannot exceed 35 chara…" at bounding box center [670, 176] width 319 height 48
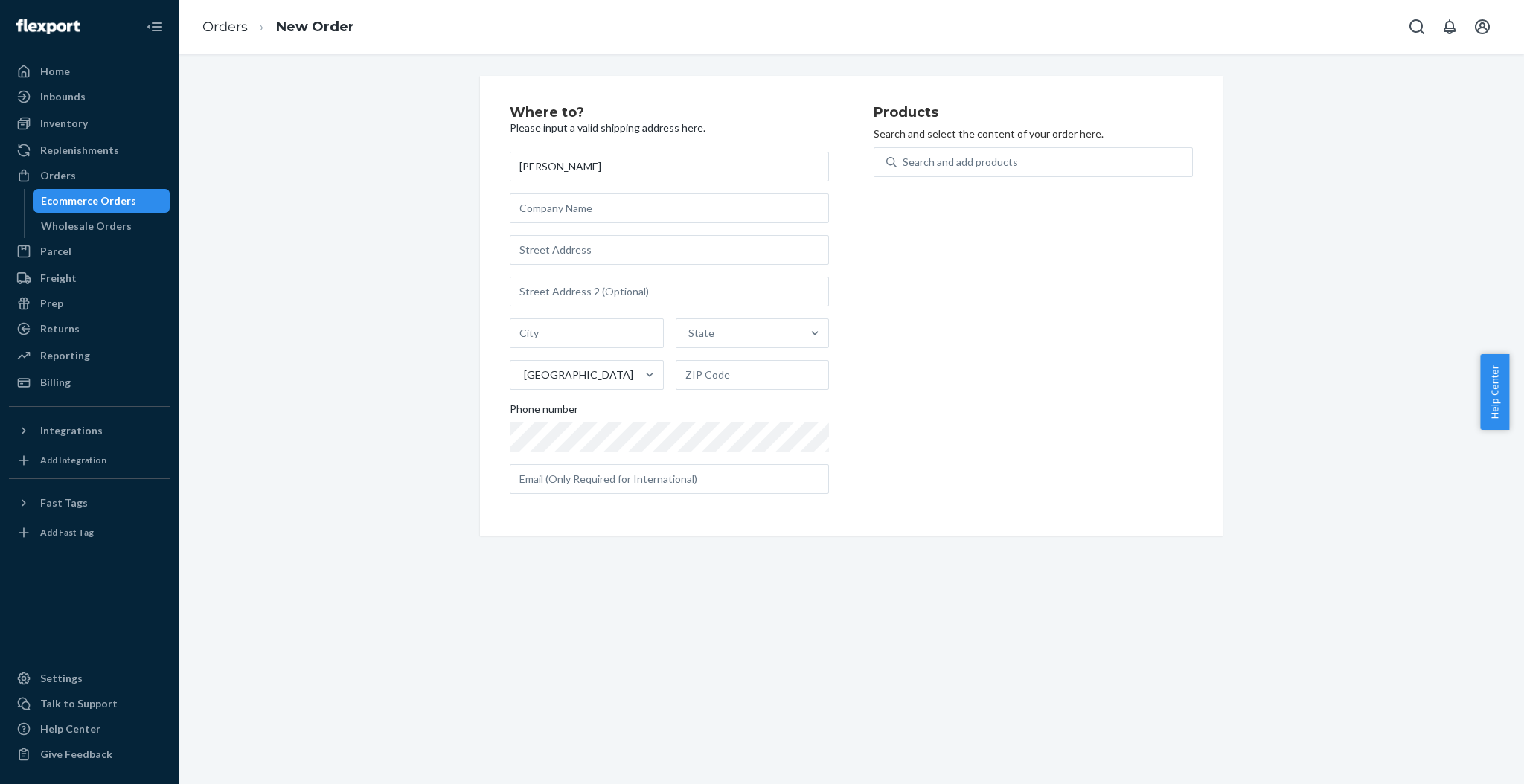
type input "[PERSON_NAME]"
paste input "8541 [PERSON_NAME] Loop Yelm WA 98597"
drag, startPoint x: 608, startPoint y: 245, endPoint x: 697, endPoint y: 252, distance: 89.3
click at [697, 252] on input "8541 [PERSON_NAME] Loop Yelm WA 98597" at bounding box center [670, 250] width 319 height 30
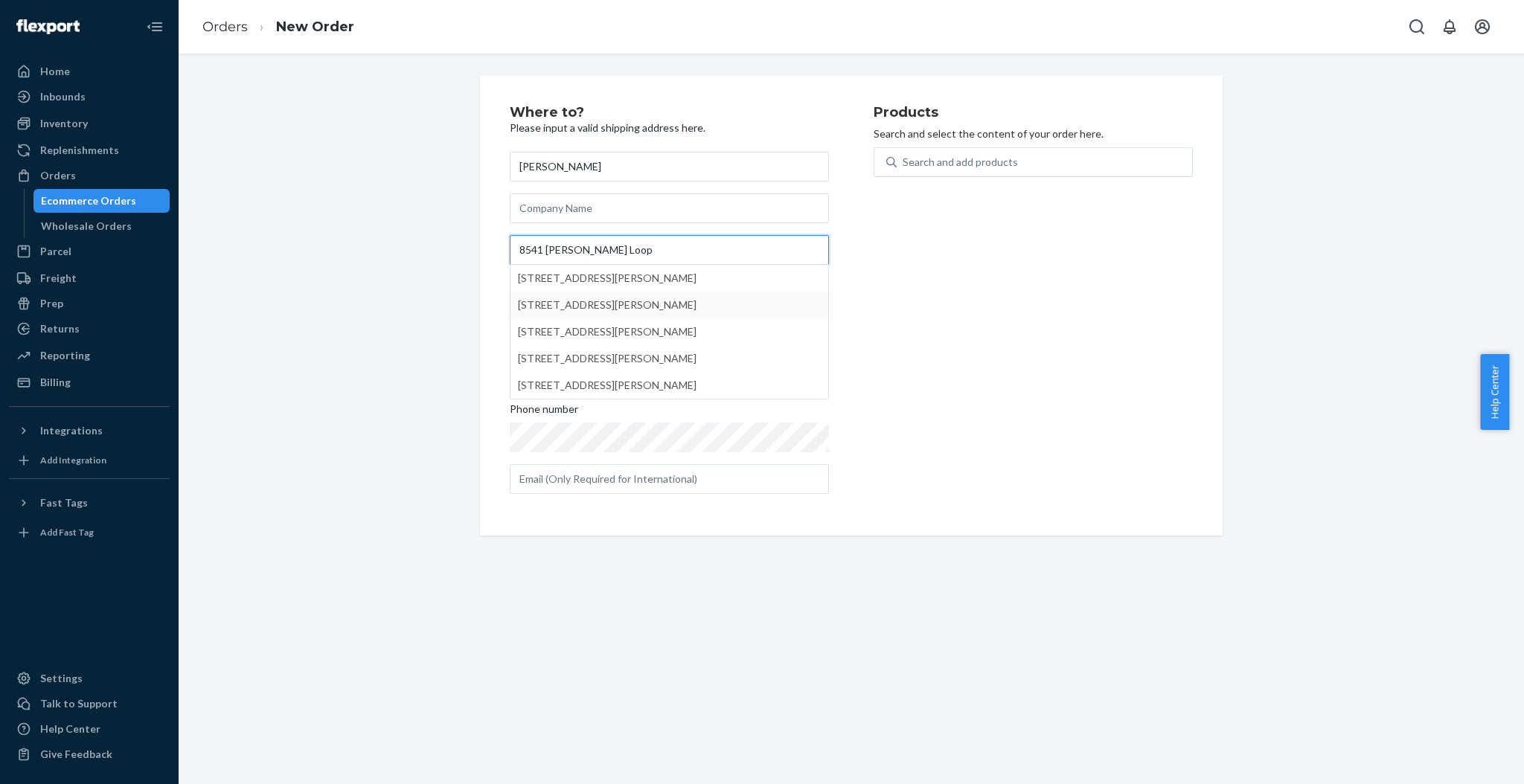
type input "8541 [PERSON_NAME] Loop"
click at [929, 302] on div "Products Search and select the content of your order here. Search and add produ…" at bounding box center [1033, 306] width 319 height 400
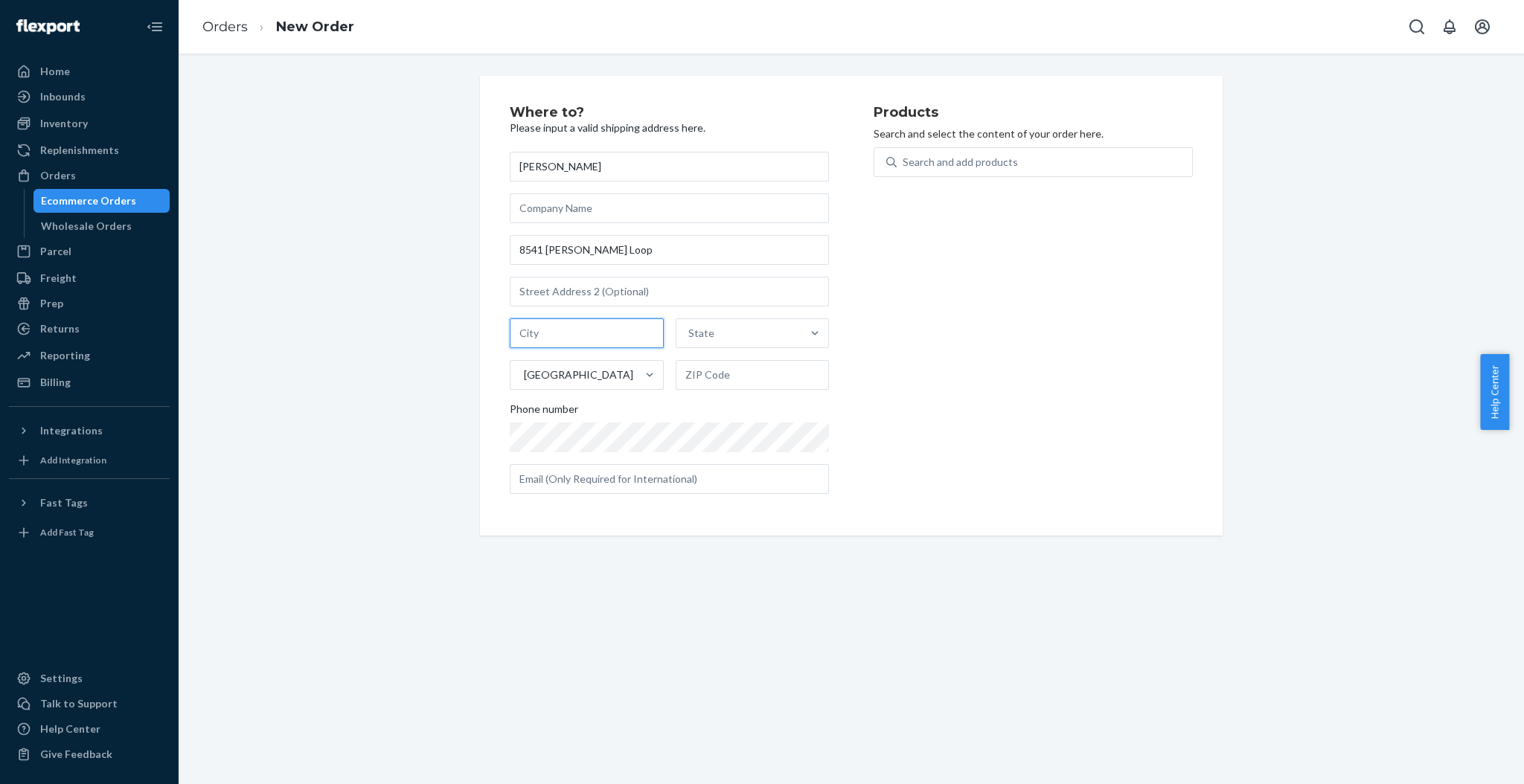
click at [608, 327] on input "text" at bounding box center [587, 333] width 154 height 30
paste input "Yelm WA 98597"
click at [579, 331] on input "Yelm WA 98597" at bounding box center [587, 333] width 154 height 30
type input "Yelm"
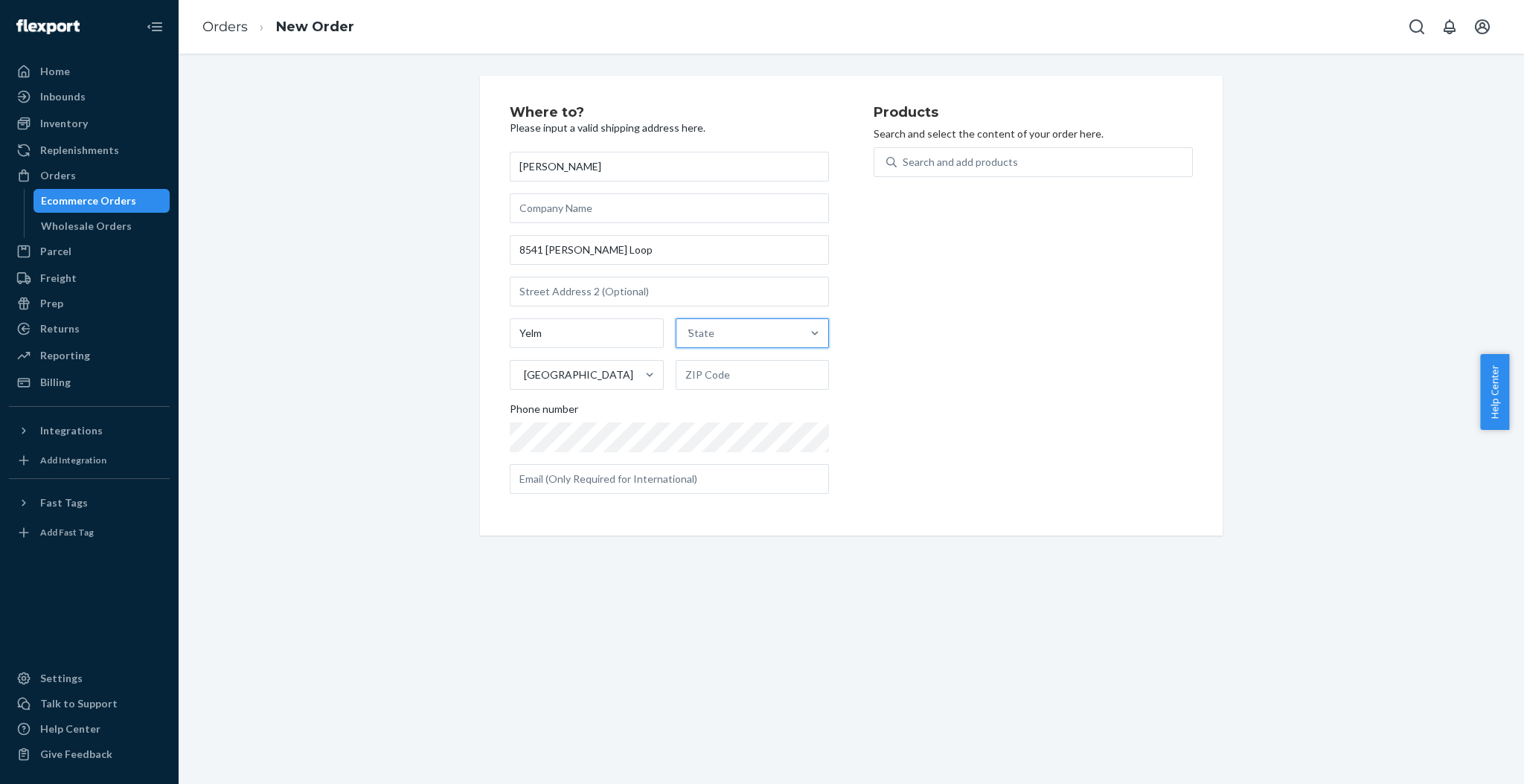
type input "WA"
click at [688, 451] on div "[US_STATE]" at bounding box center [751, 458] width 150 height 30
click at [688, 341] on input "WA" at bounding box center [695, 333] width 19 height 15
click at [716, 378] on input "text" at bounding box center [753, 375] width 154 height 30
paste input "98597"
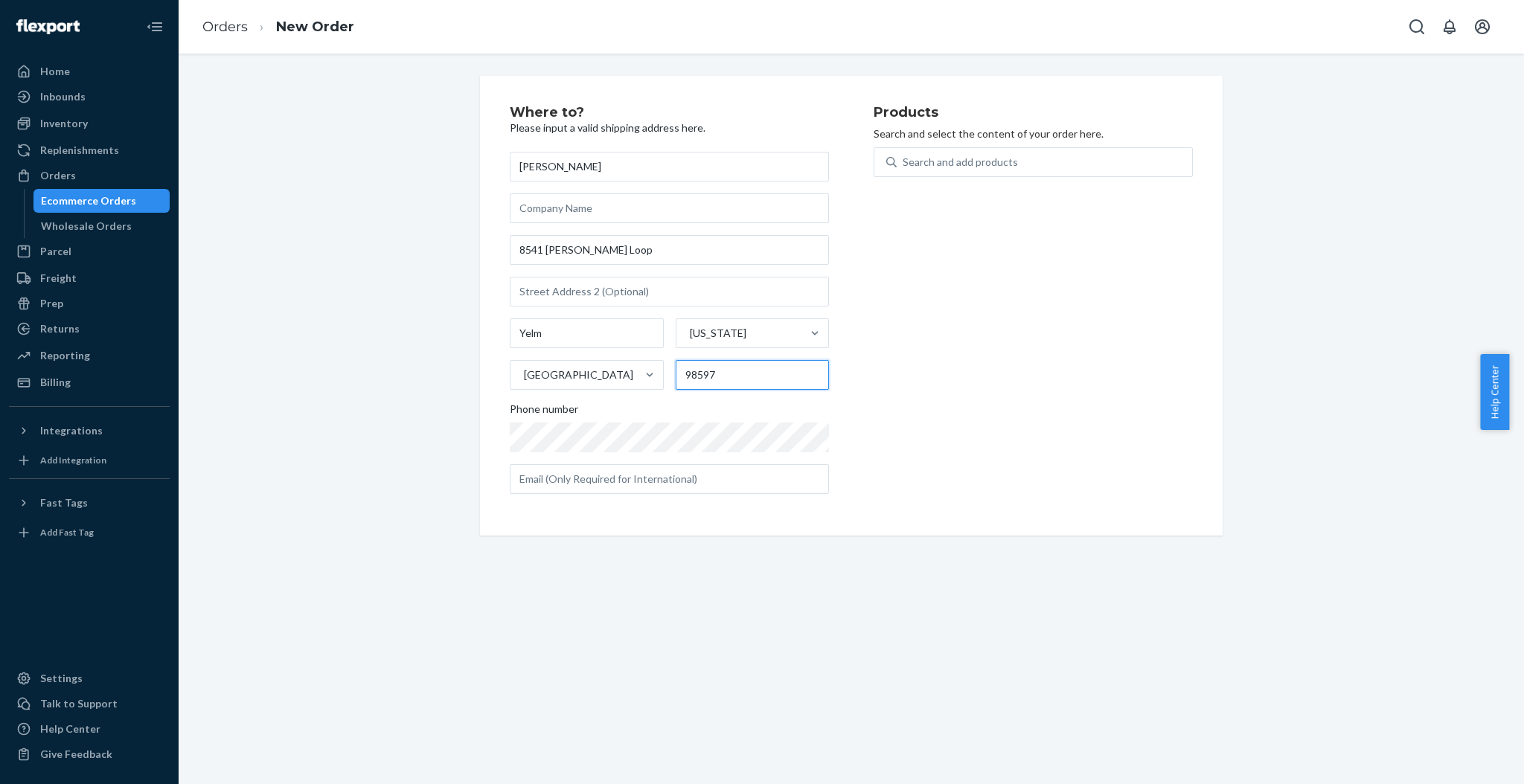
type input "98597"
click at [698, 485] on input "text" at bounding box center [670, 479] width 319 height 30
paste input "[EMAIL_ADDRESS][DOMAIN_NAME]"
type input "[EMAIL_ADDRESS][DOMAIN_NAME]"
click at [968, 158] on div "Search and add products" at bounding box center [960, 162] width 115 height 15
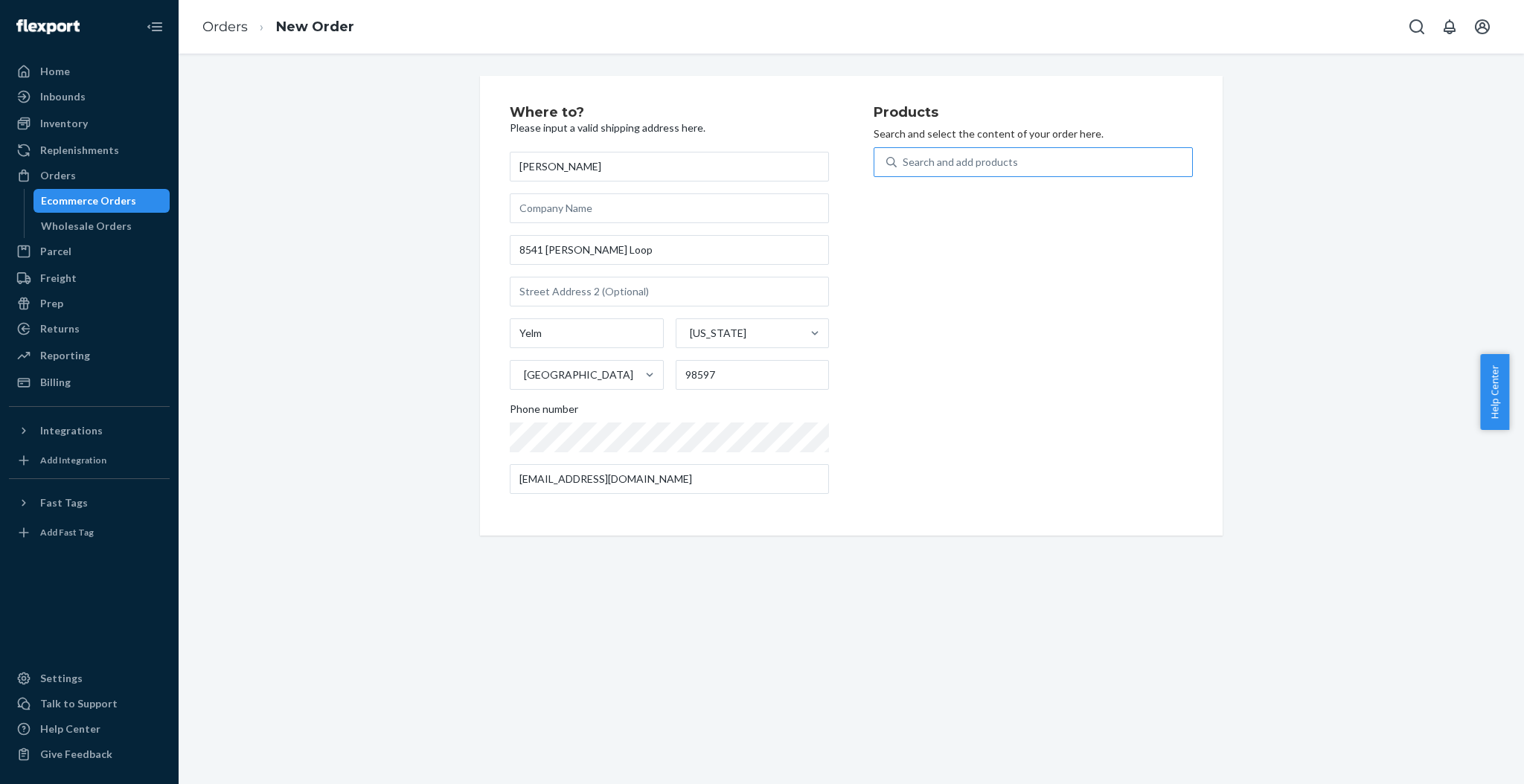
click at [904, 158] on input "Search and add products" at bounding box center [904, 162] width 2 height 15
type input "vanilla"
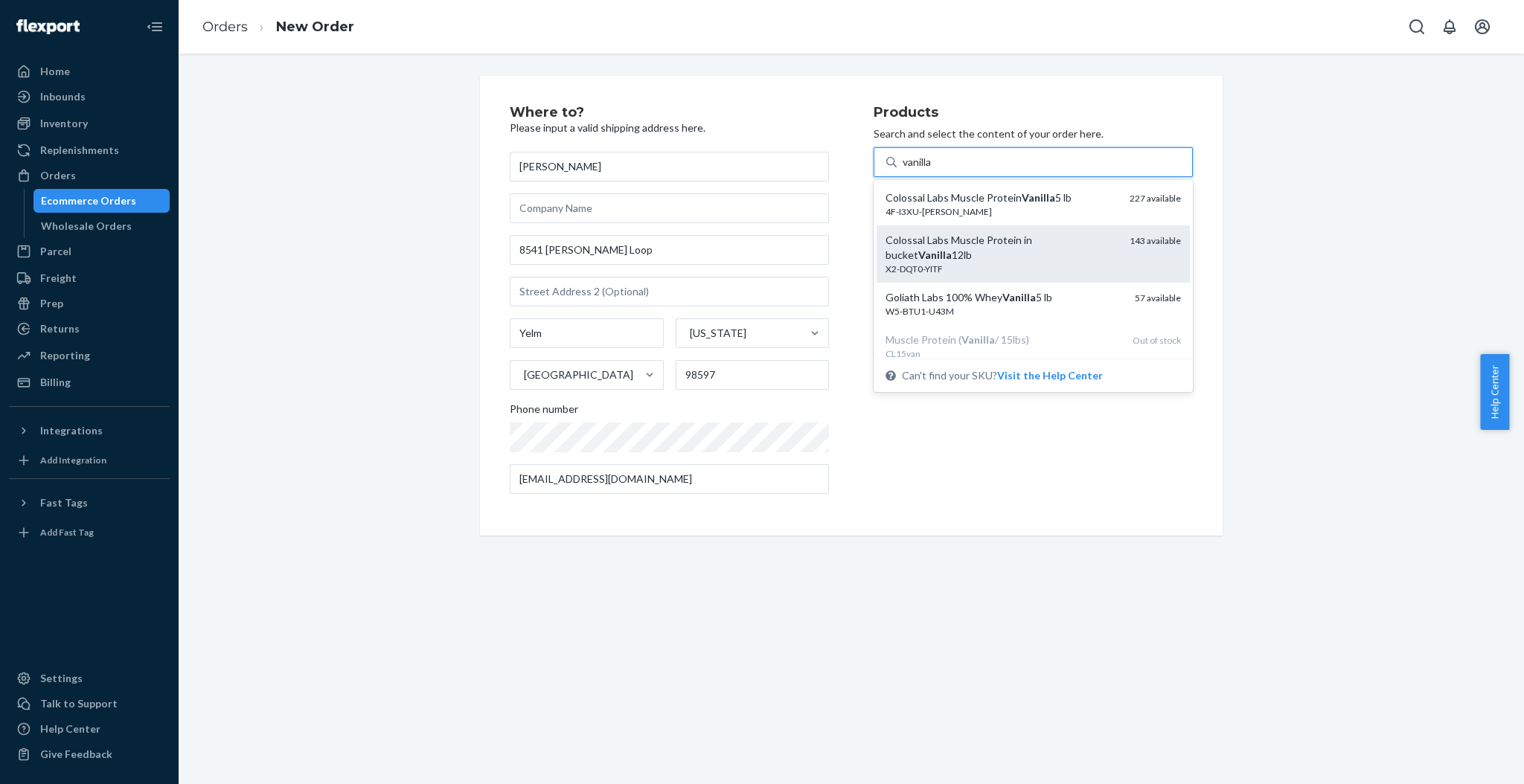
click at [1100, 265] on div "Colossal Labs Muscle Protein in bucket Vanilla 12lb X2-DQT0-YITF 143 available" at bounding box center [1033, 254] width 295 height 43
click at [934, 169] on input "vanilla" at bounding box center [918, 162] width 31 height 15
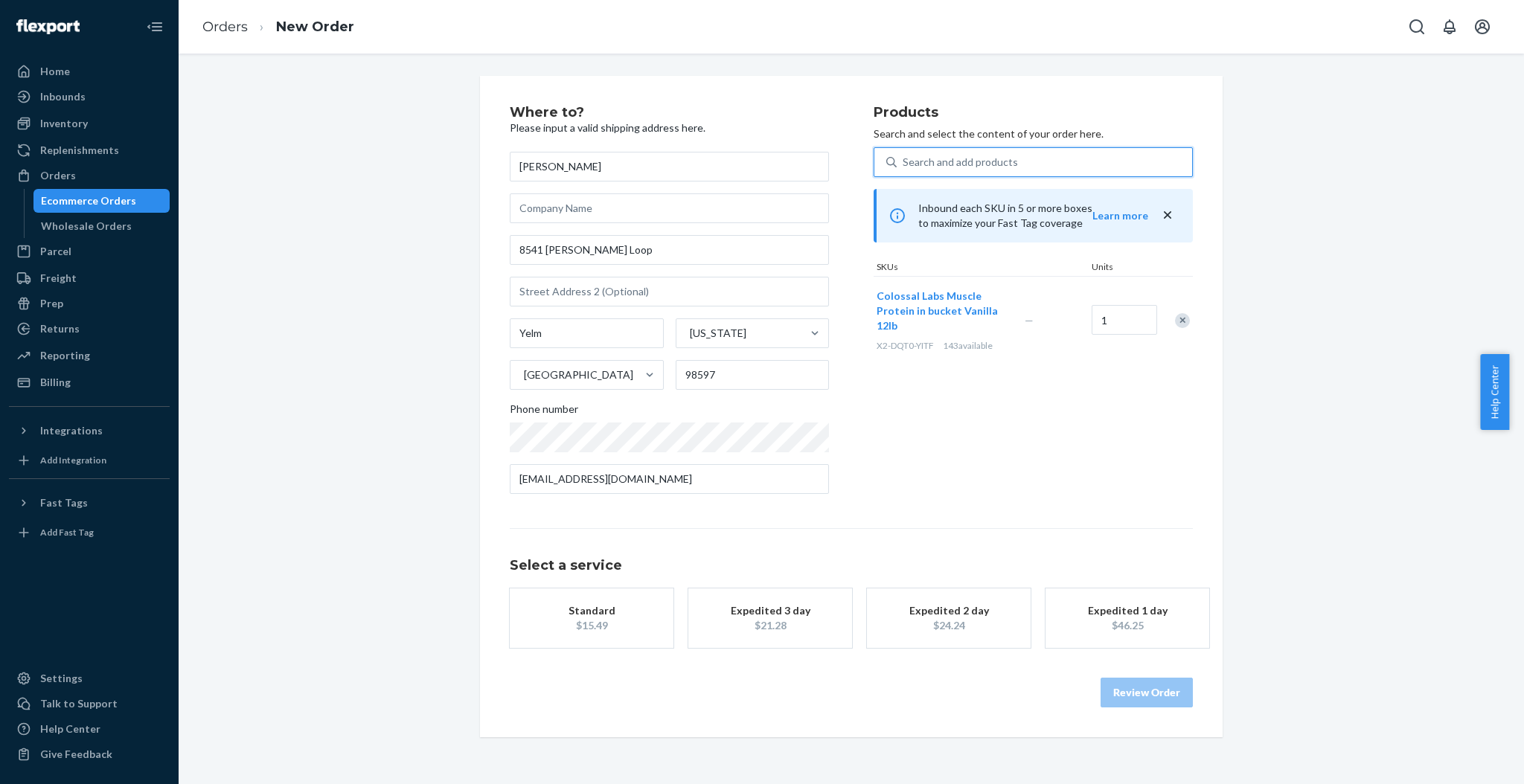
click at [561, 619] on div "$15.49" at bounding box center [592, 626] width 119 height 15
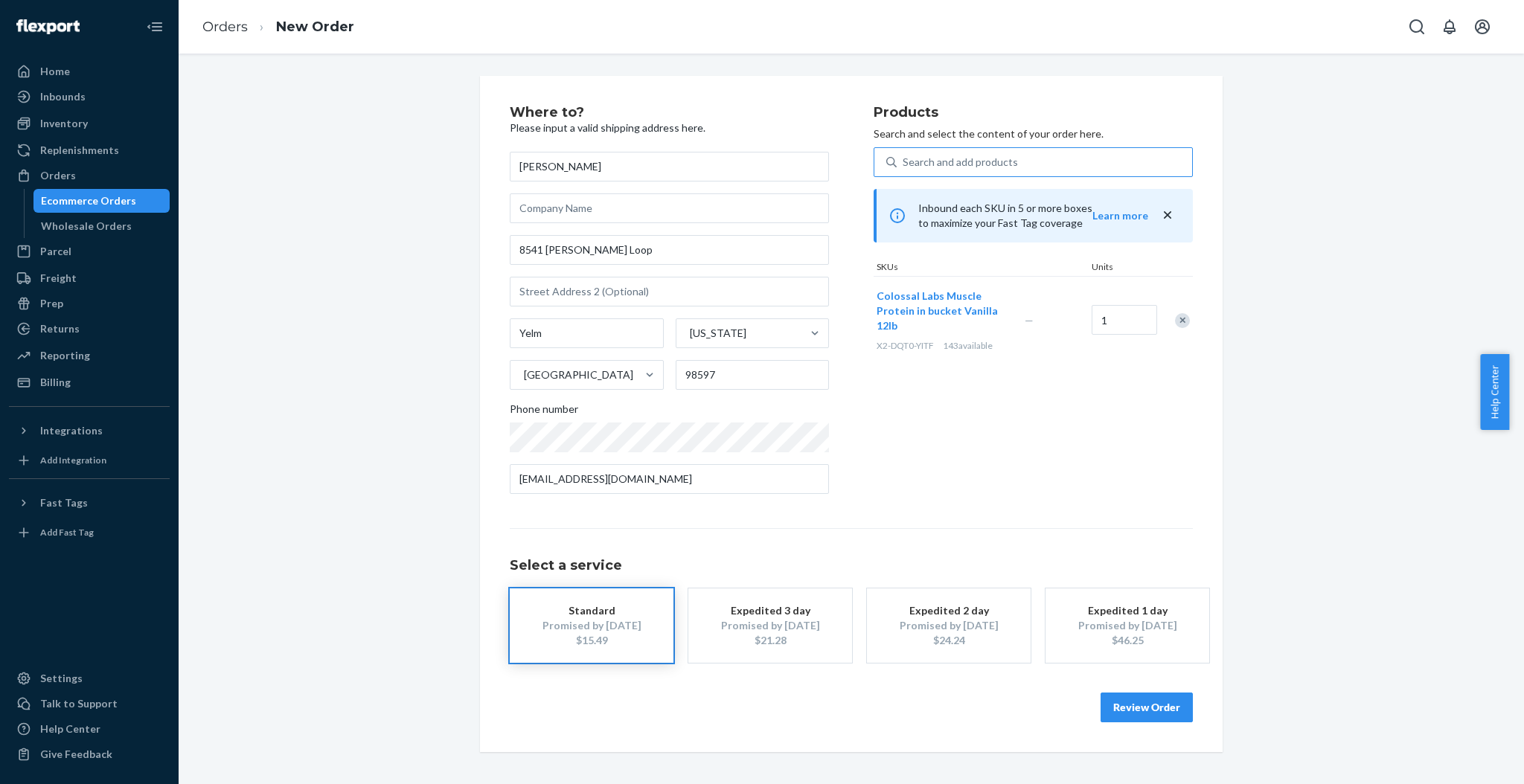
click at [1146, 708] on button "Review Order" at bounding box center [1146, 707] width 92 height 30
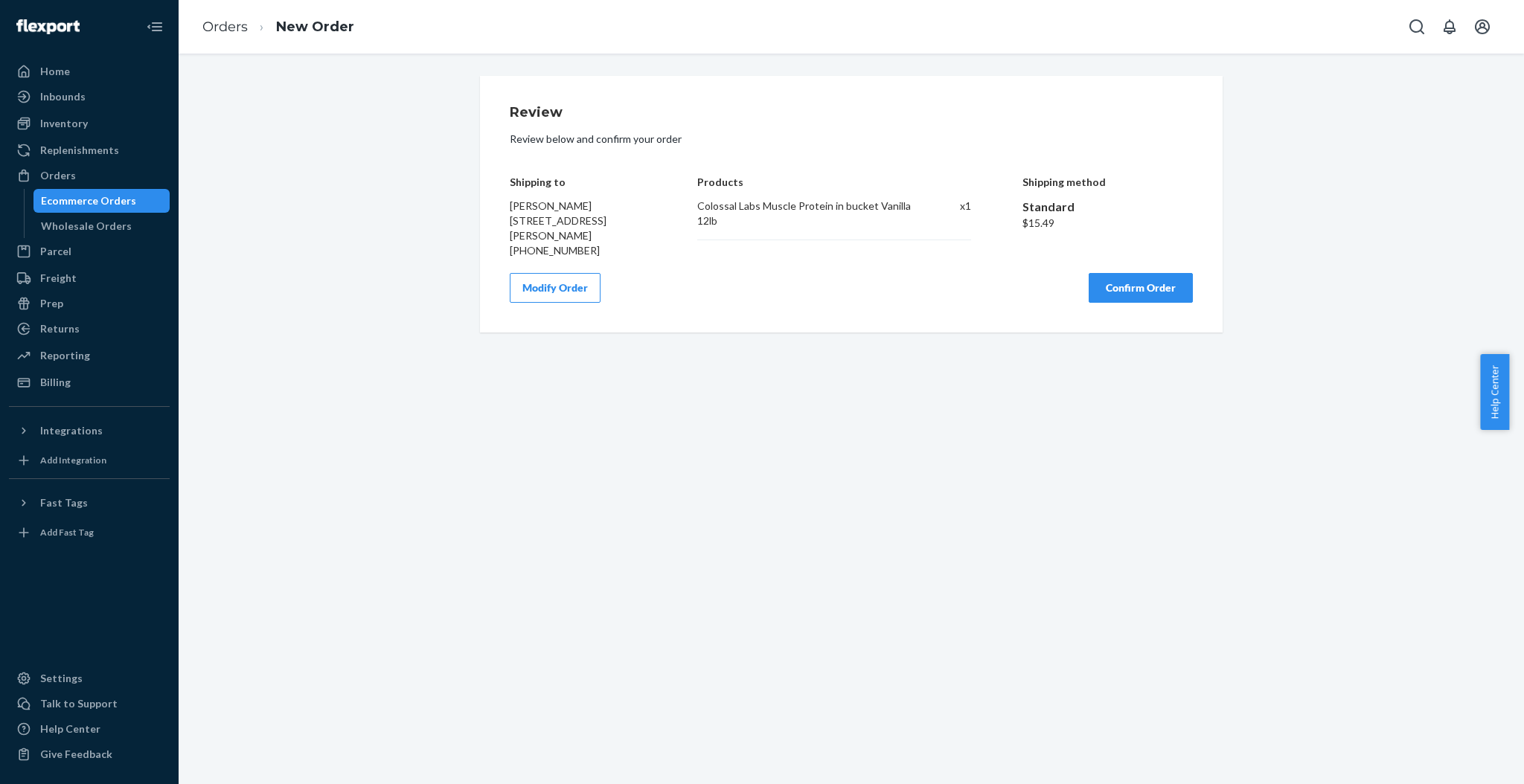
click at [1119, 273] on button "Confirm Order" at bounding box center [1141, 288] width 104 height 30
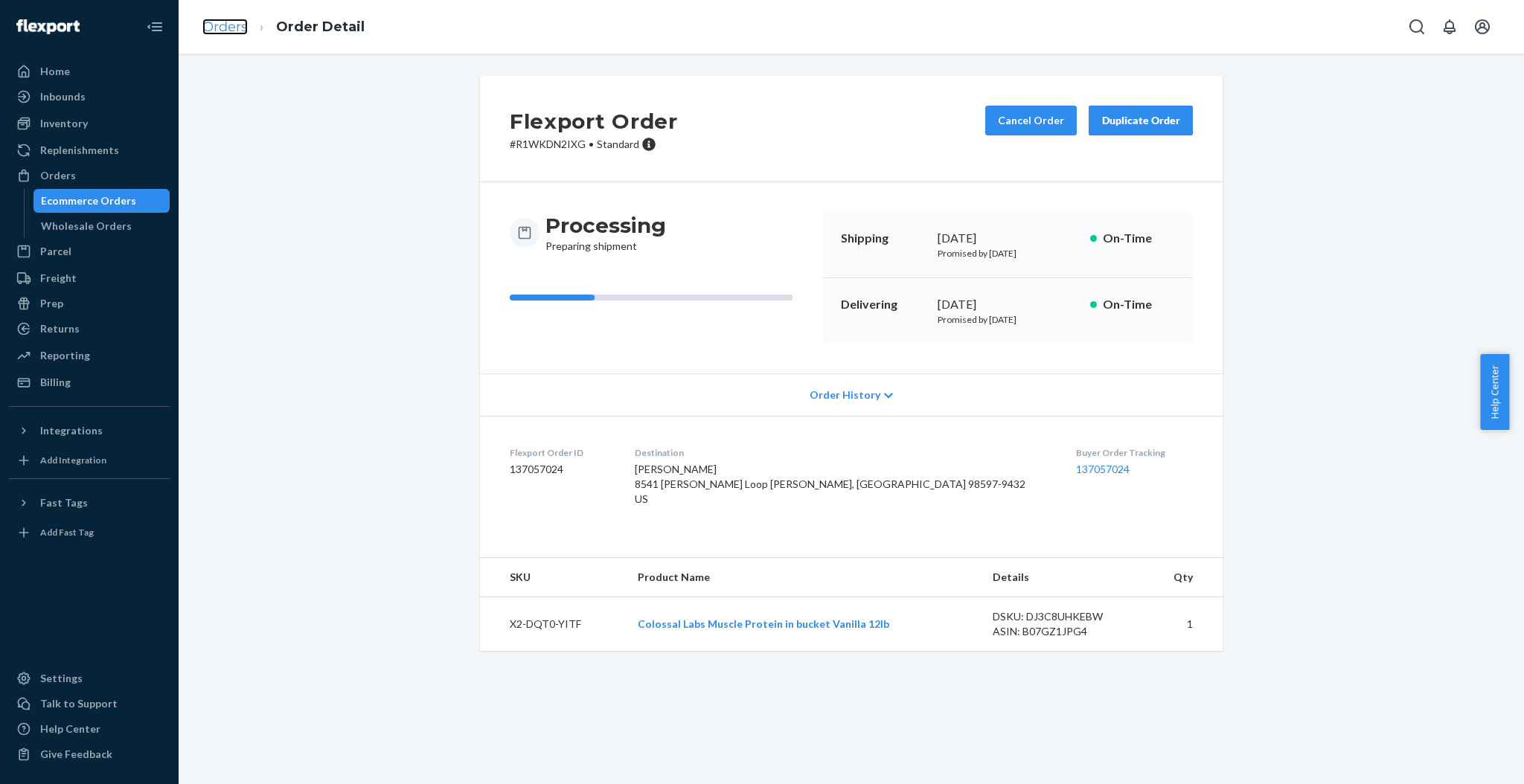
click at [223, 27] on link "Orders" at bounding box center [225, 27] width 45 height 16
